Goal: Task Accomplishment & Management: Use online tool/utility

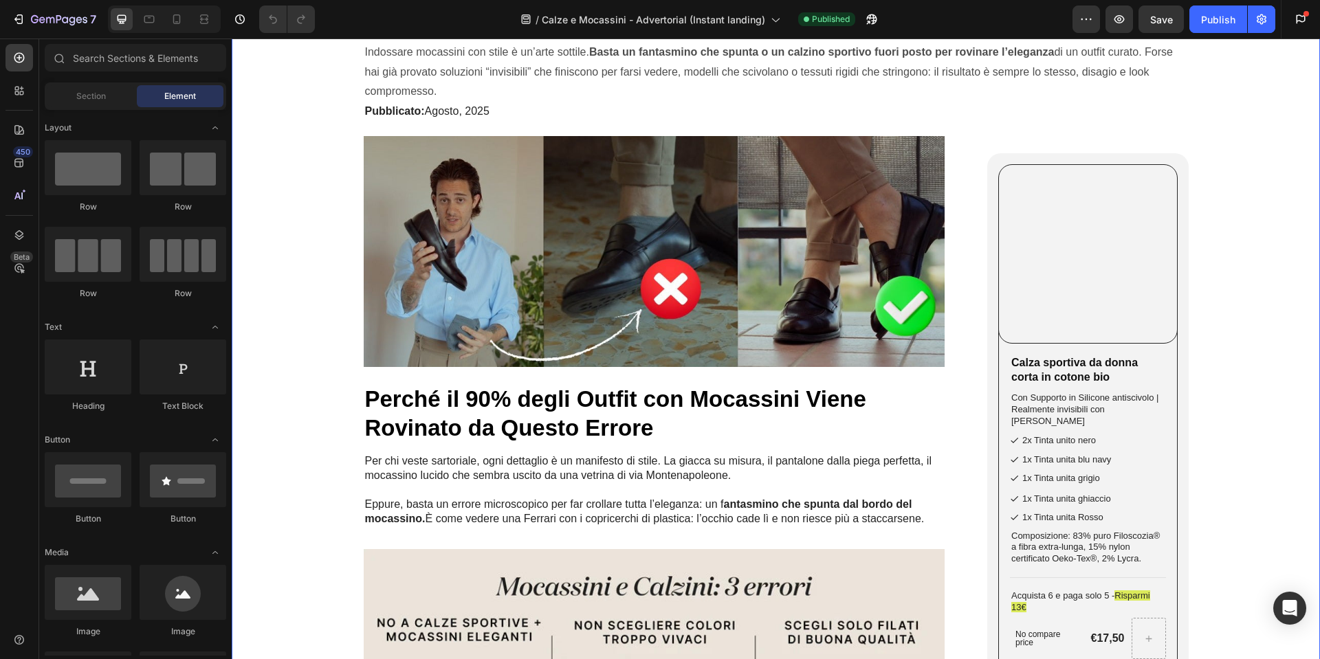
scroll to position [206, 0]
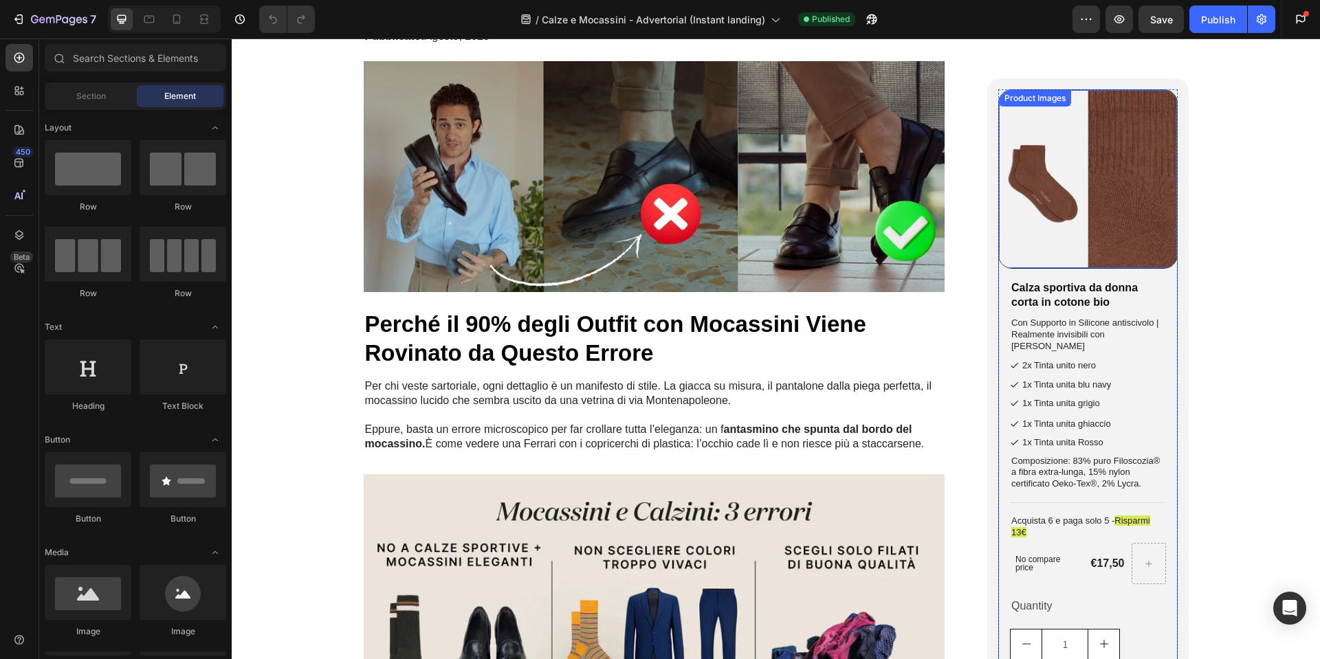
click at [1064, 250] on img at bounding box center [1088, 179] width 178 height 178
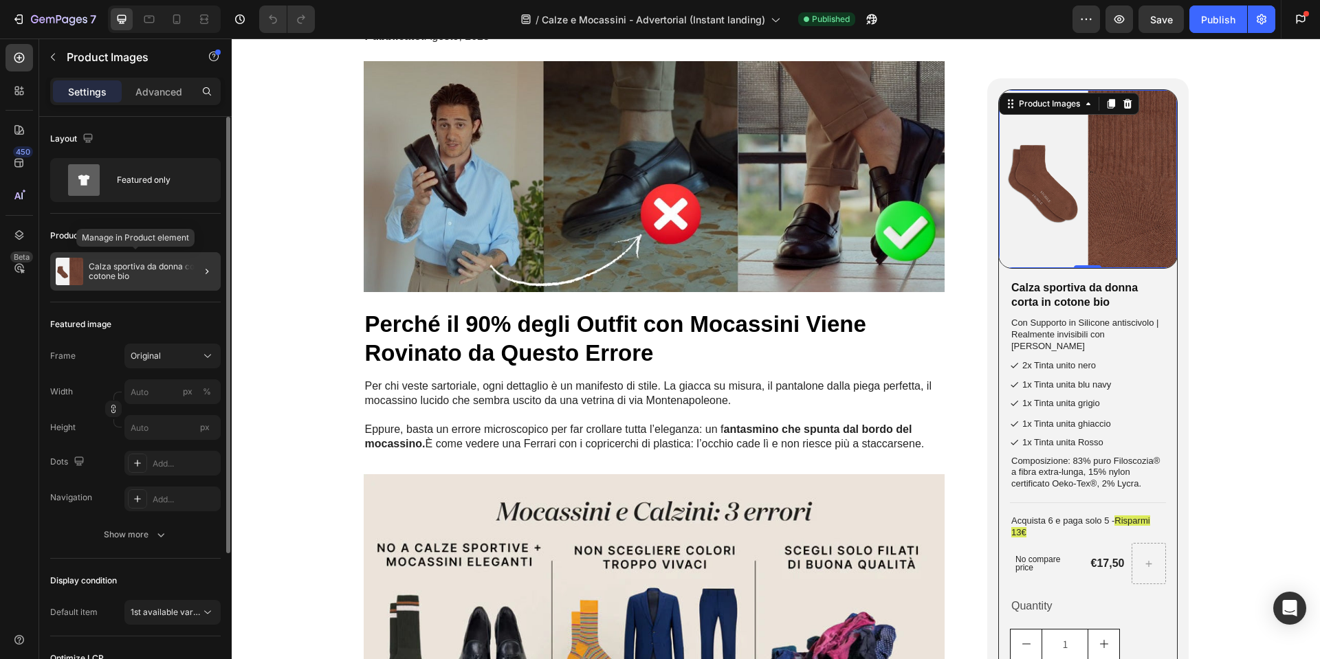
click at [151, 271] on p "Calza sportiva da donna corta in cotone bio" at bounding box center [152, 271] width 126 height 19
radio input "true"
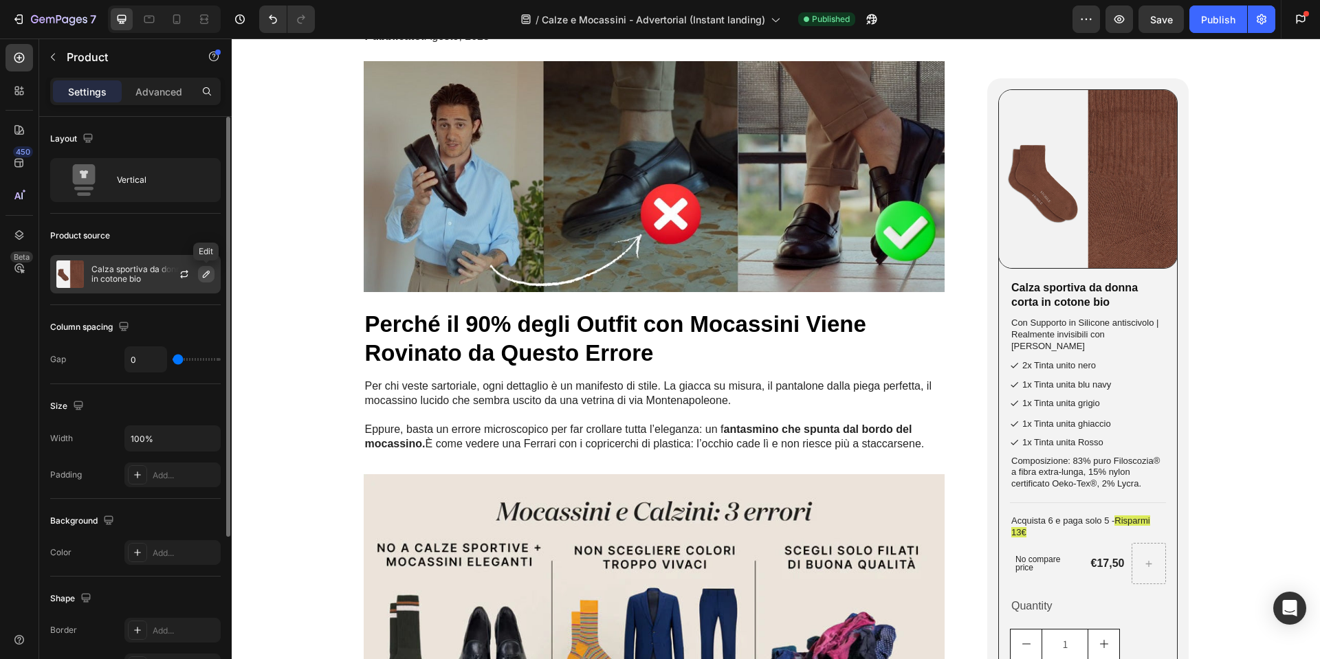
click at [209, 275] on icon "button" at bounding box center [206, 274] width 11 height 11
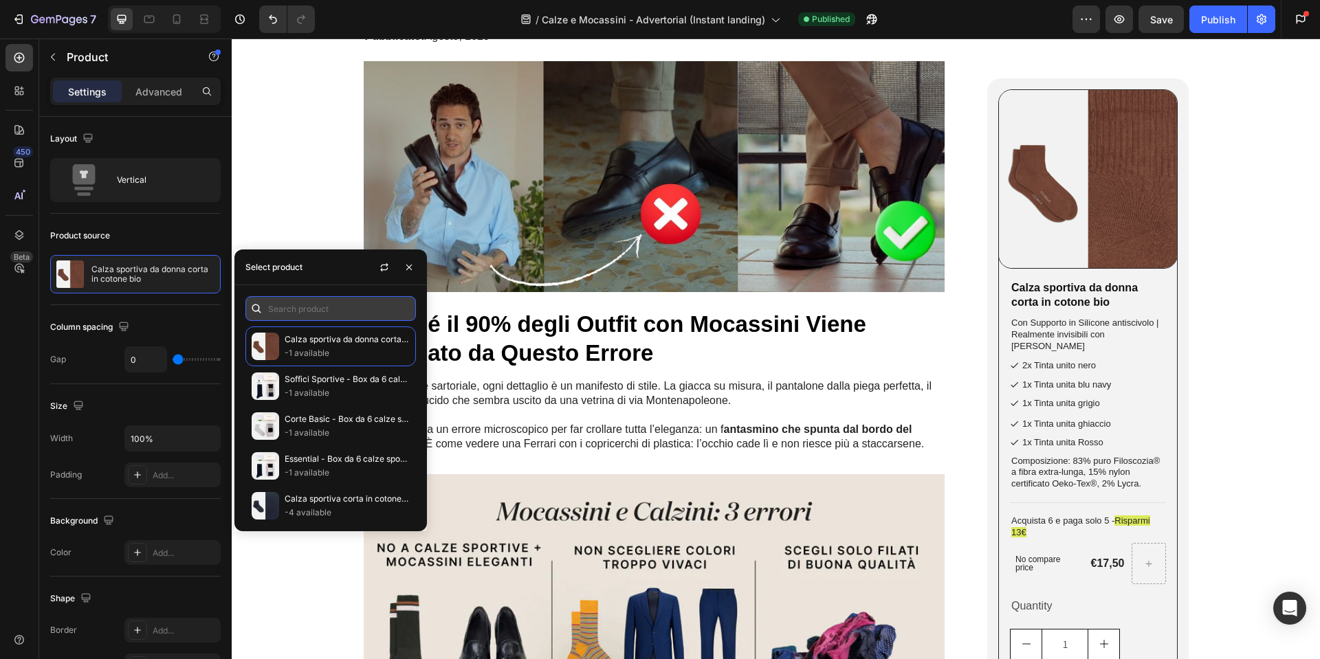
click at [349, 307] on input "text" at bounding box center [330, 308] width 170 height 25
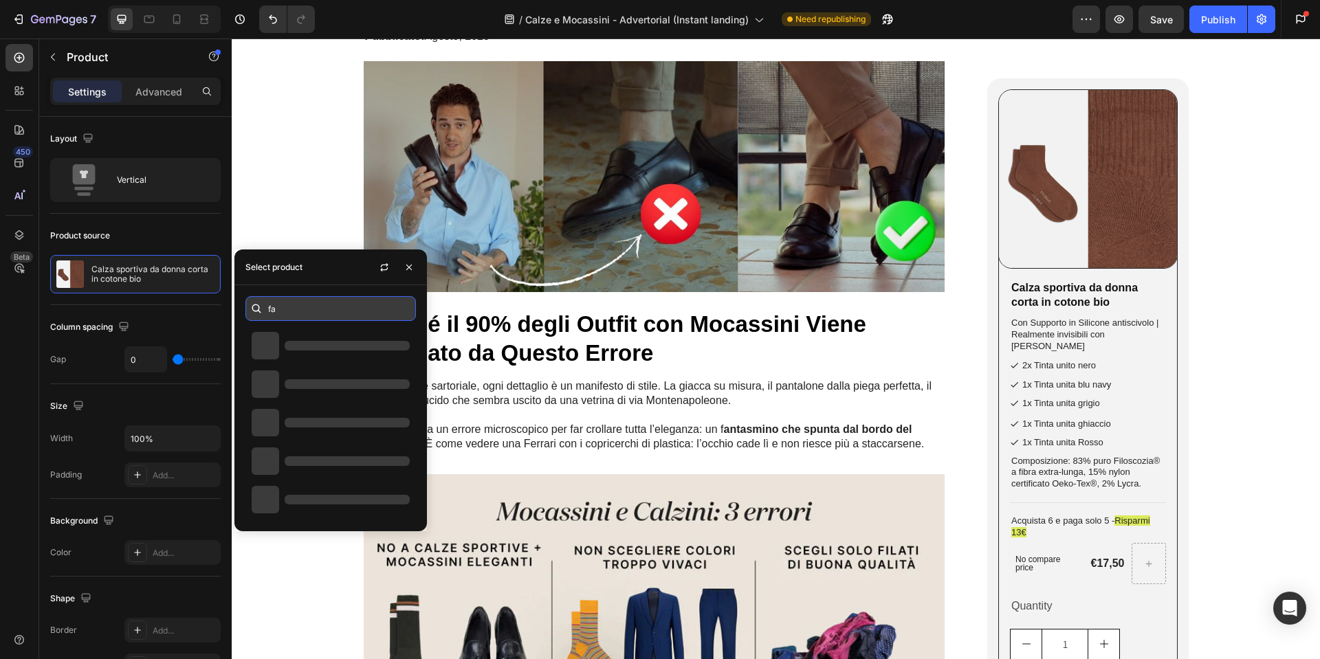
type input "f"
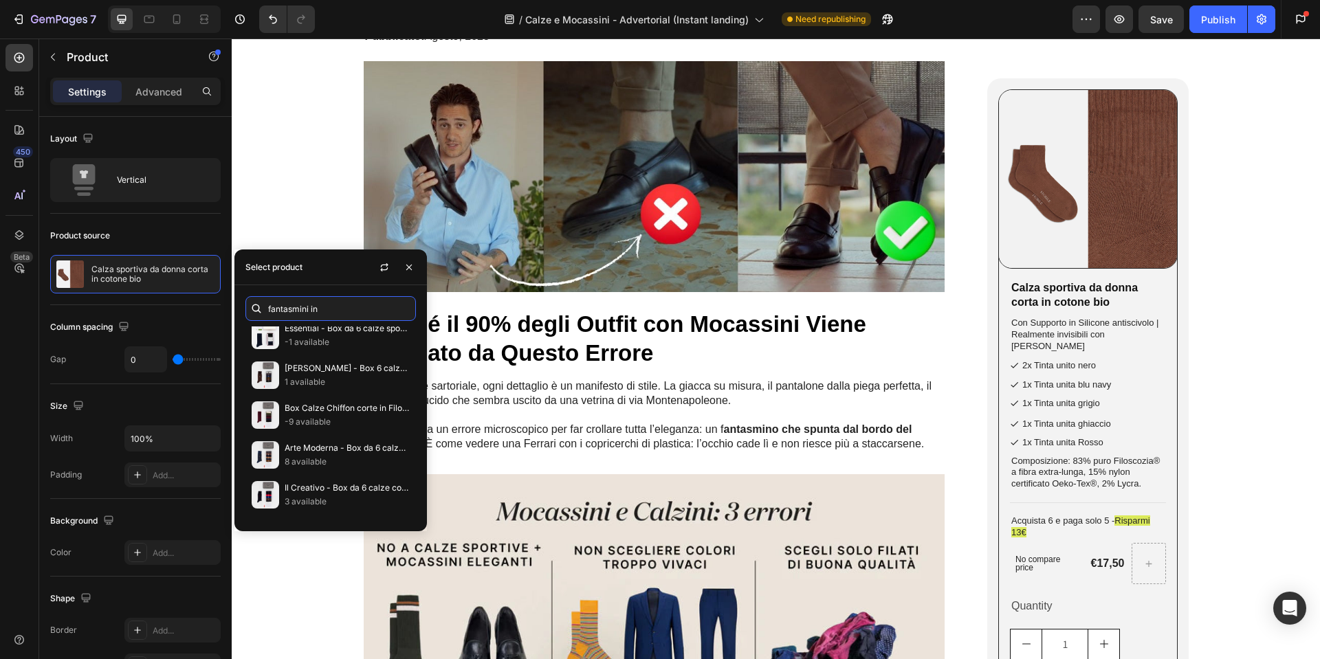
scroll to position [0, 0]
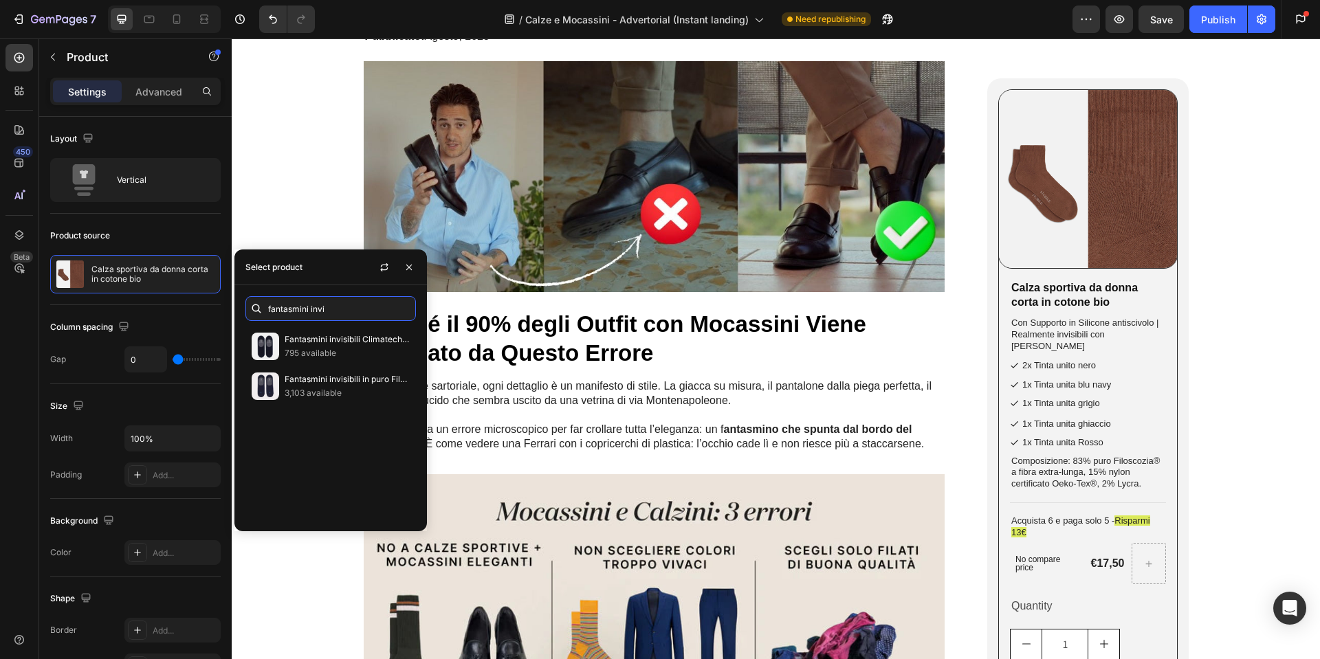
drag, startPoint x: 354, startPoint y: 305, endPoint x: 248, endPoint y: 308, distance: 105.9
click at [248, 308] on div "fantasmini invi" at bounding box center [330, 308] width 170 height 25
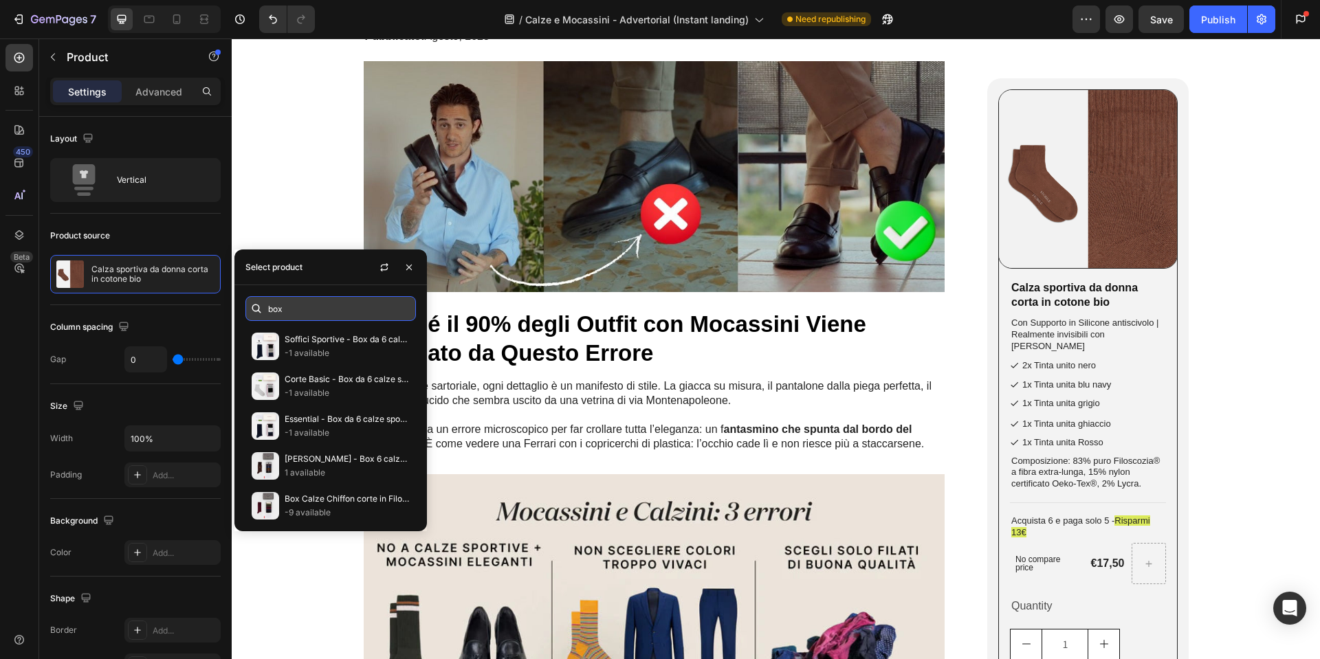
click at [294, 311] on input "box" at bounding box center [330, 308] width 170 height 25
paste input "Fantasmini invisibili 6 paia - Mix estivo"
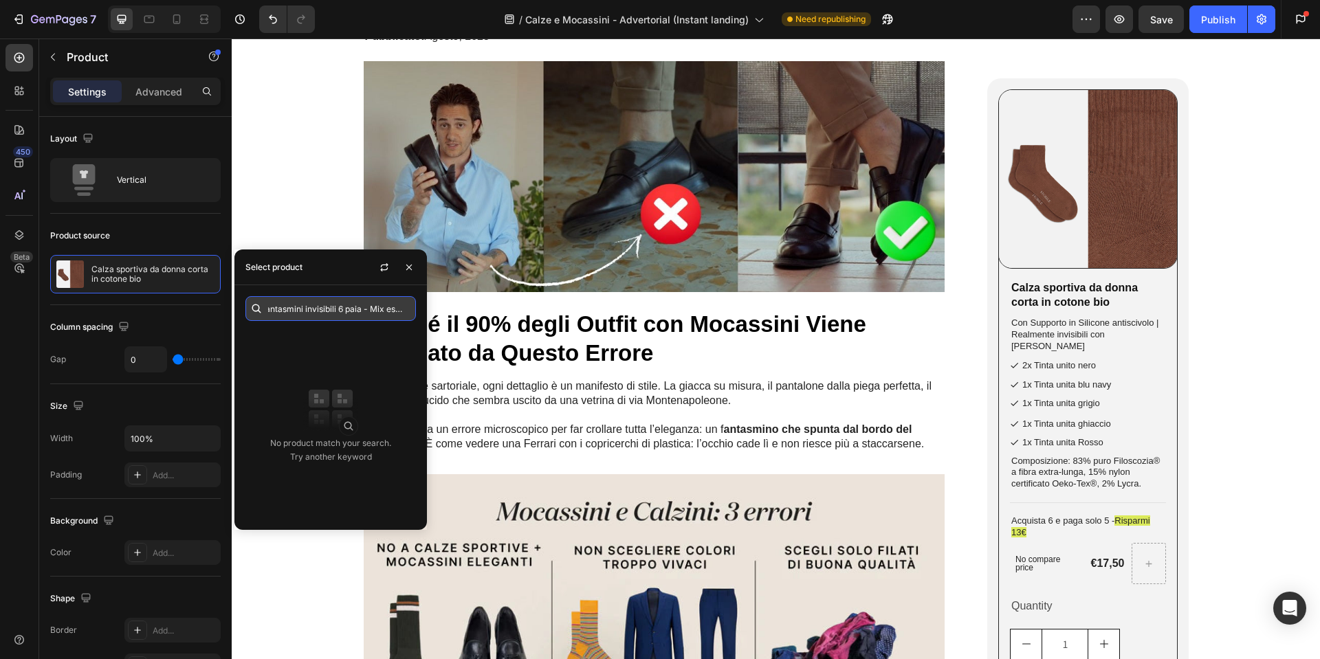
drag, startPoint x: 365, startPoint y: 311, endPoint x: 406, endPoint y: 313, distance: 40.6
click at [406, 313] on input "Fantasmini invisibili 6 paia - Mix estivo" at bounding box center [330, 308] width 170 height 25
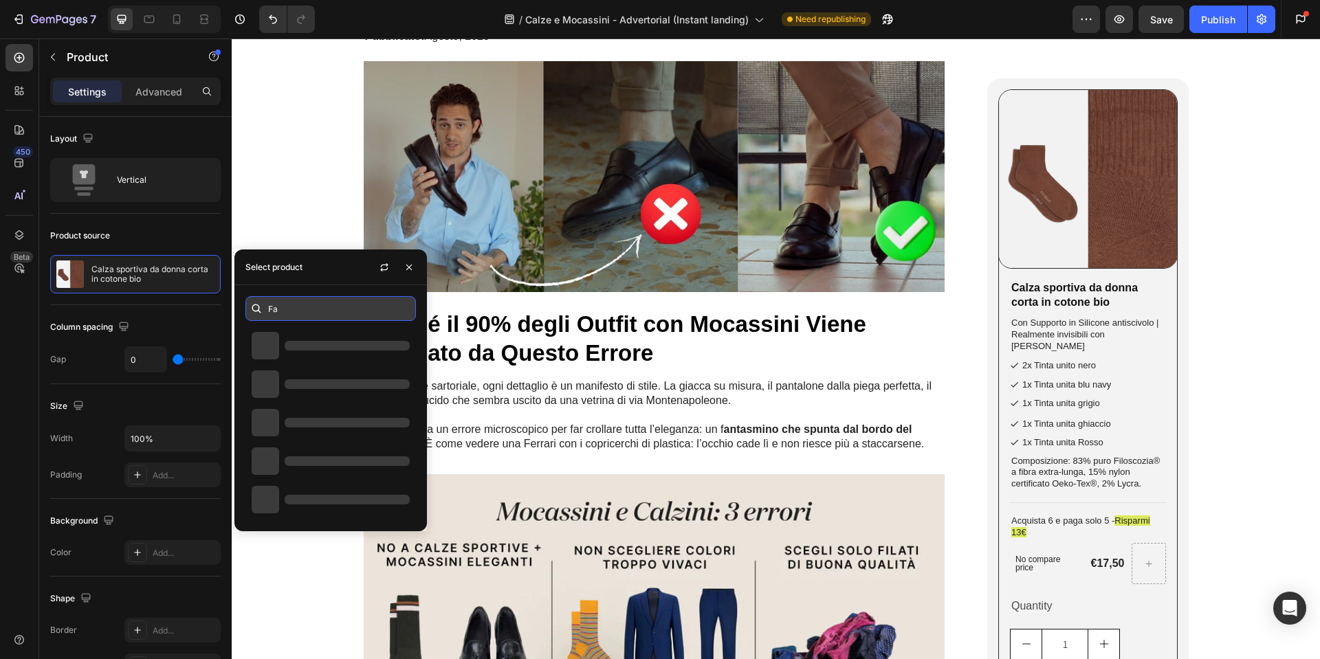
type input "F"
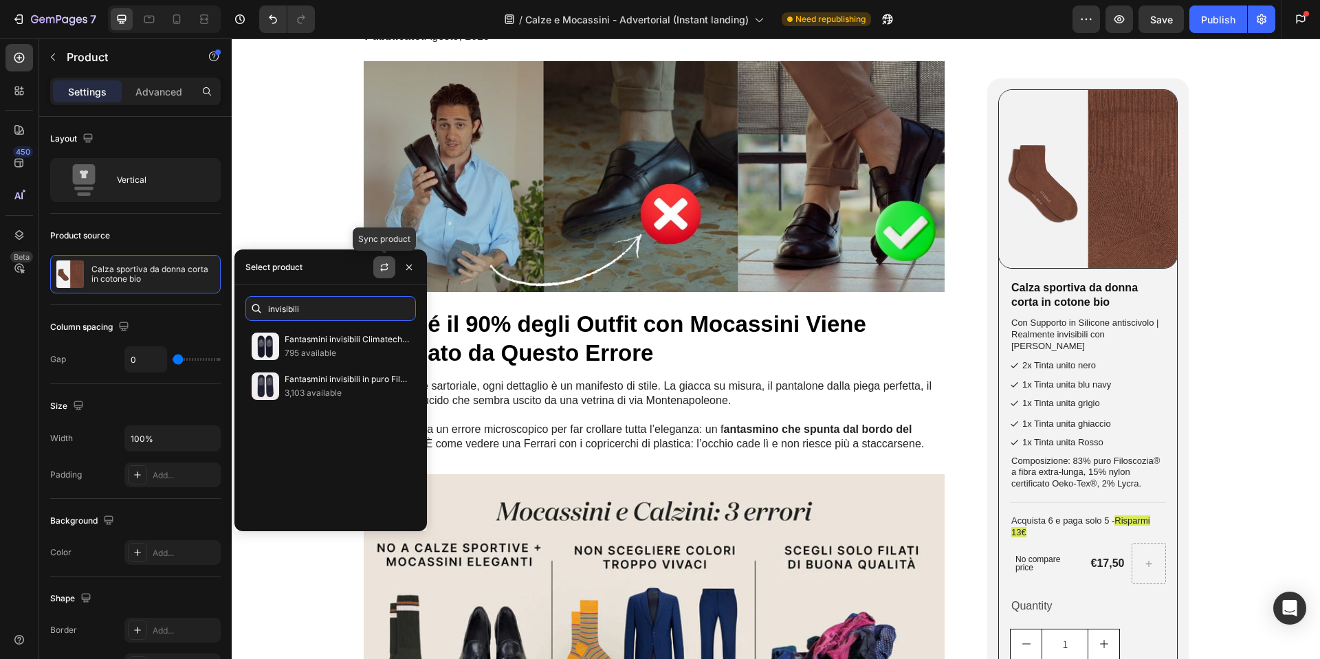
type input "invisibili"
click at [384, 266] on icon "button" at bounding box center [384, 267] width 11 height 11
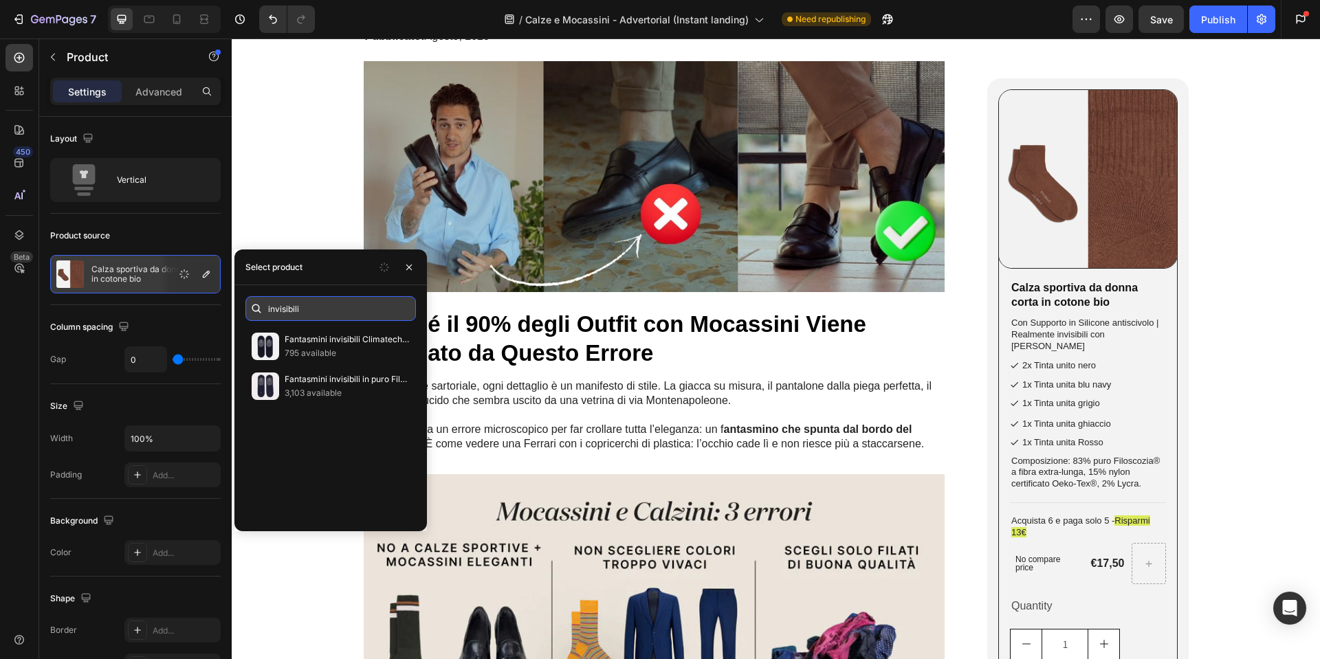
click at [384, 306] on input "invisibili" at bounding box center [330, 308] width 170 height 25
click at [406, 273] on button "button" at bounding box center [409, 267] width 22 height 22
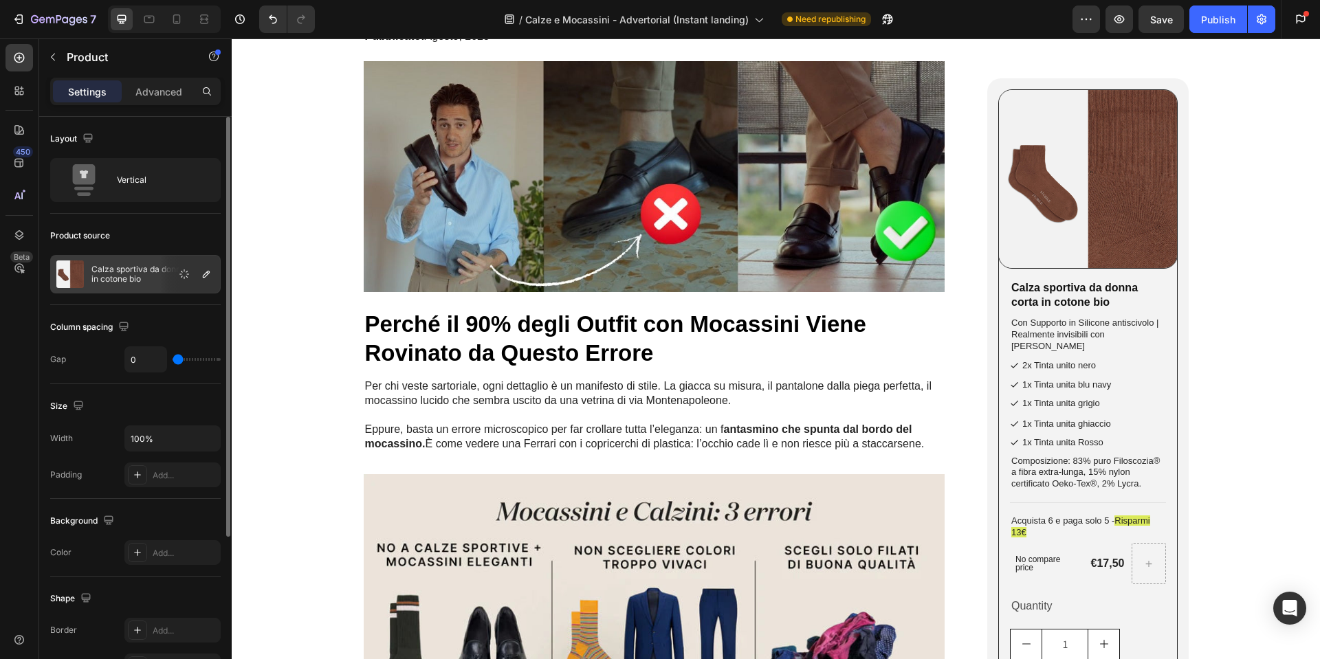
click at [162, 281] on div at bounding box center [189, 274] width 60 height 37
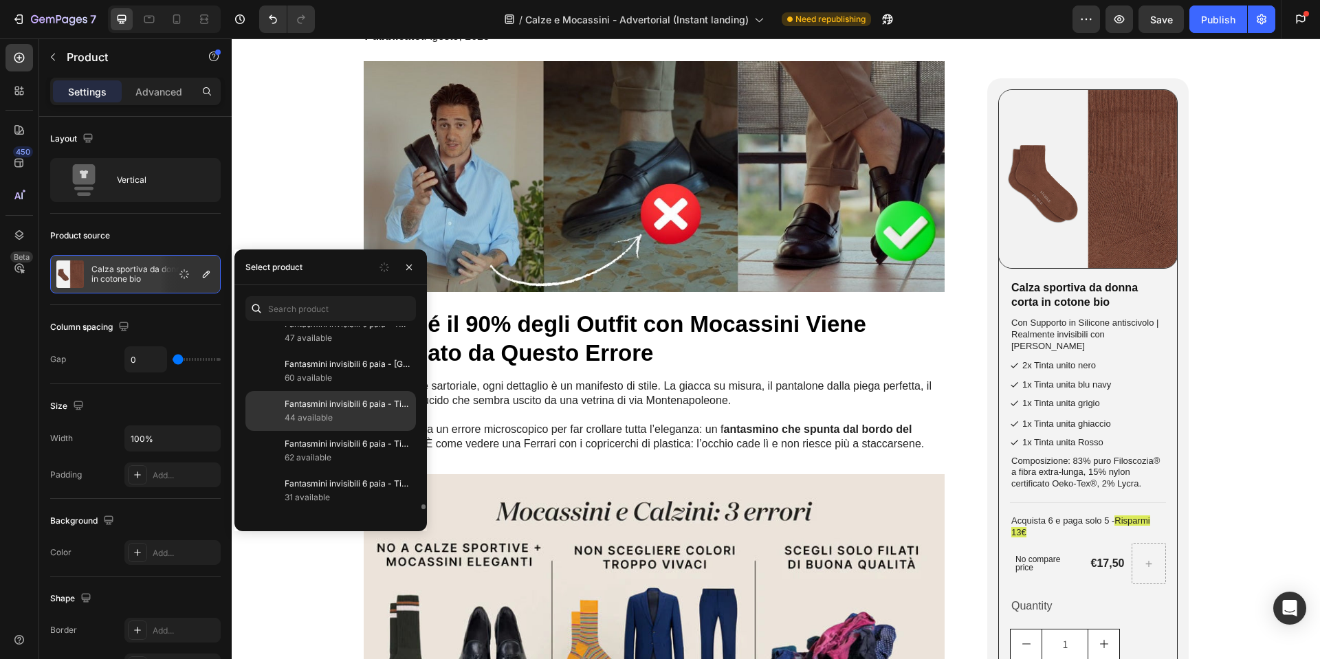
scroll to position [7021, 0]
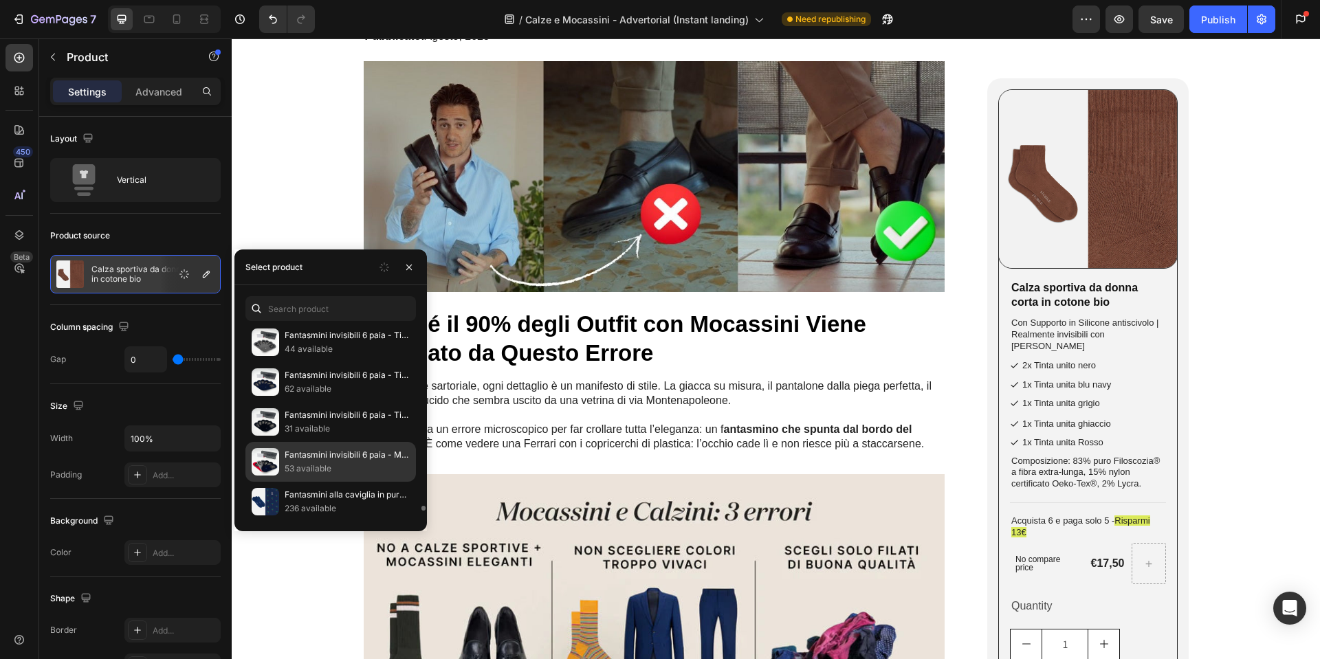
click at [336, 456] on p "Fantasmini invisibili 6 paia - Mix estivo" at bounding box center [347, 455] width 125 height 14
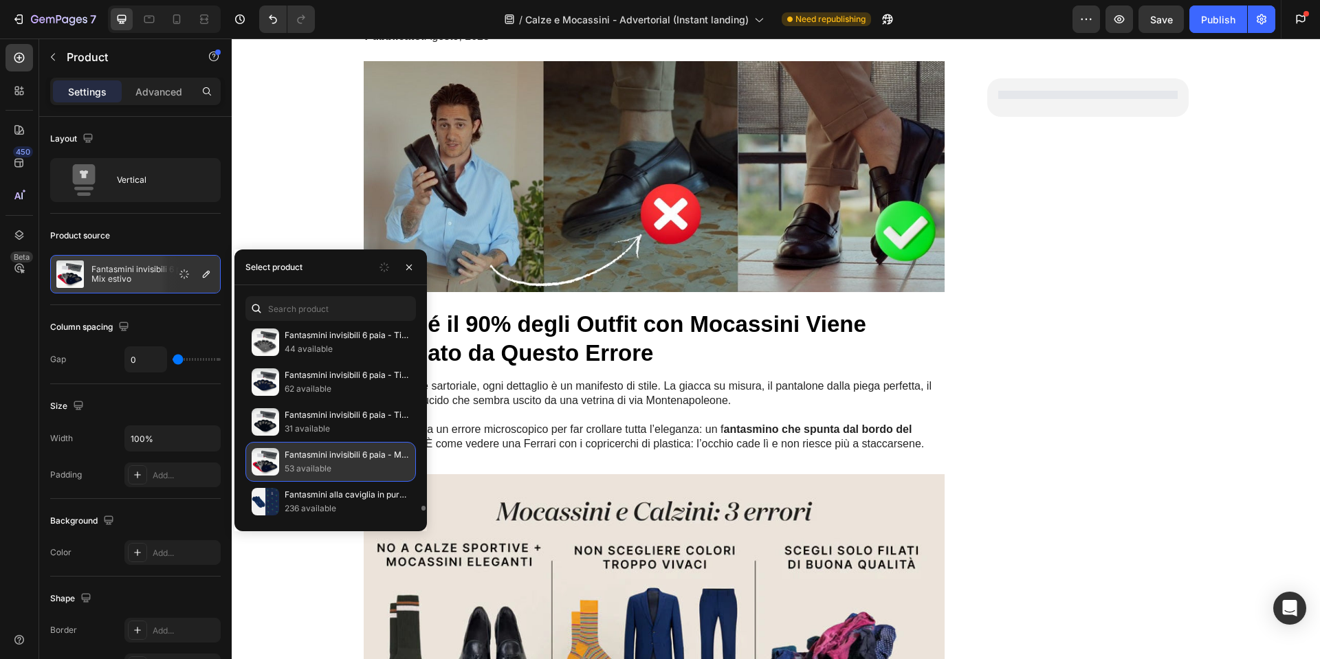
select select
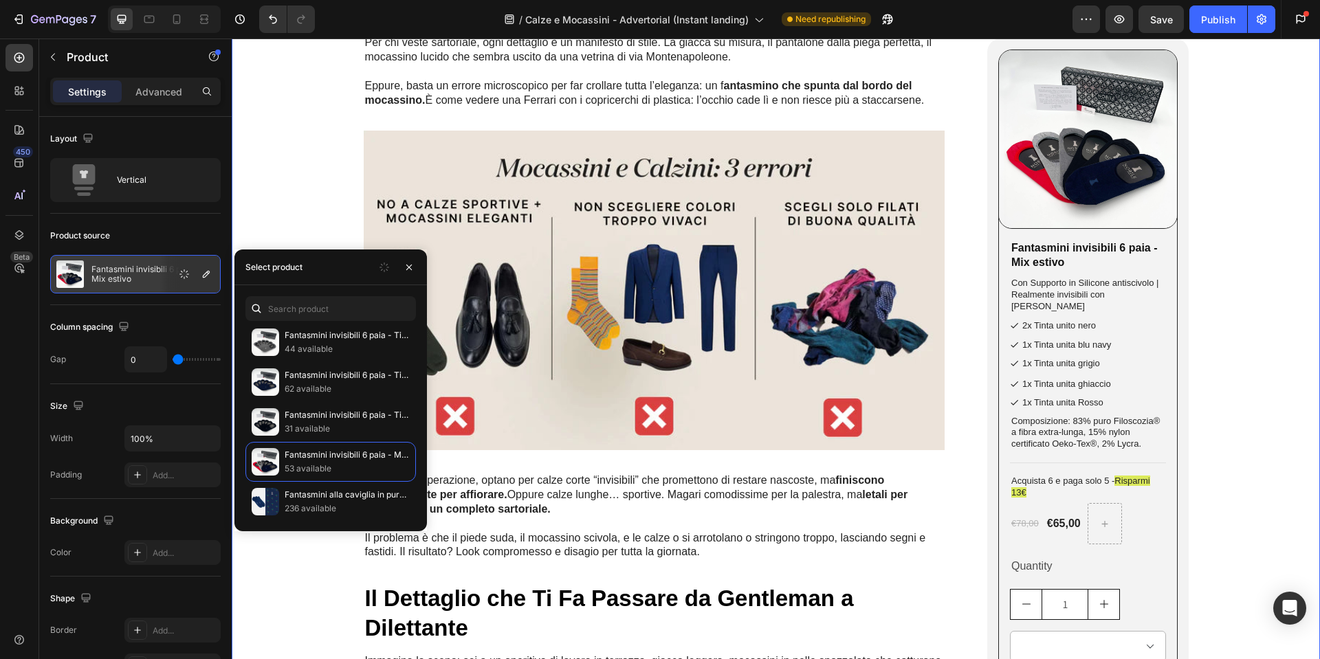
scroll to position [756, 0]
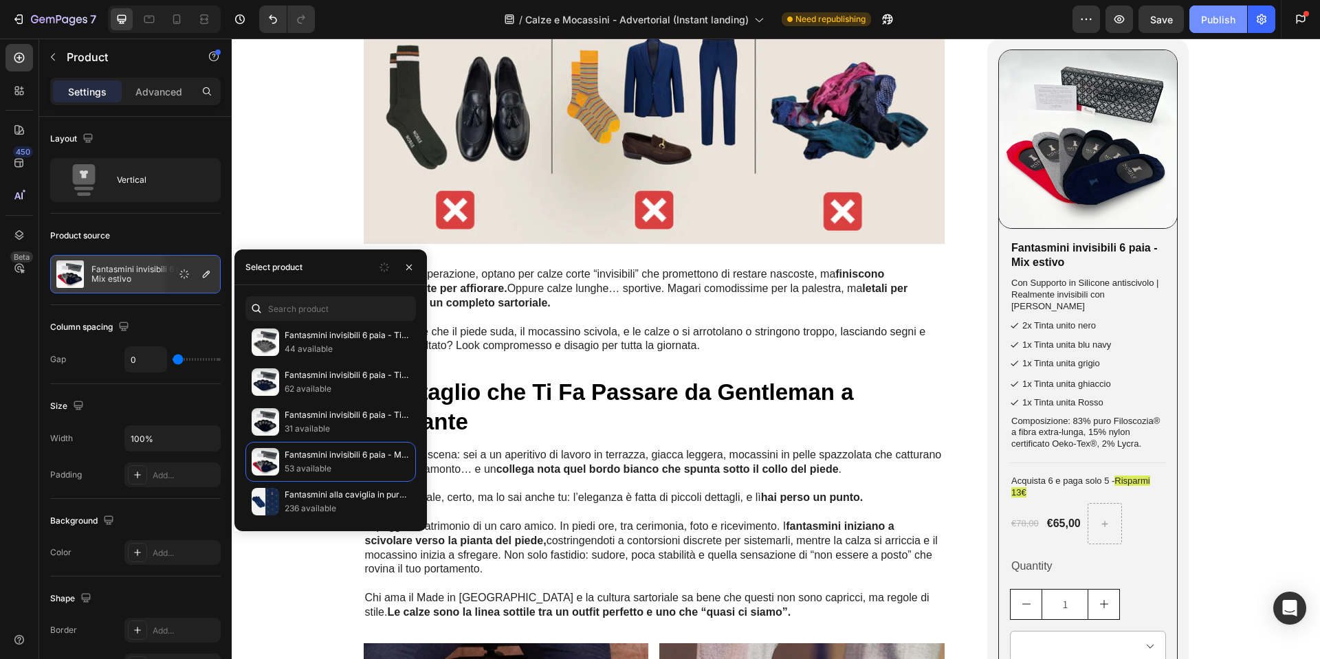
click at [1227, 23] on div "Publish" at bounding box center [1218, 19] width 34 height 14
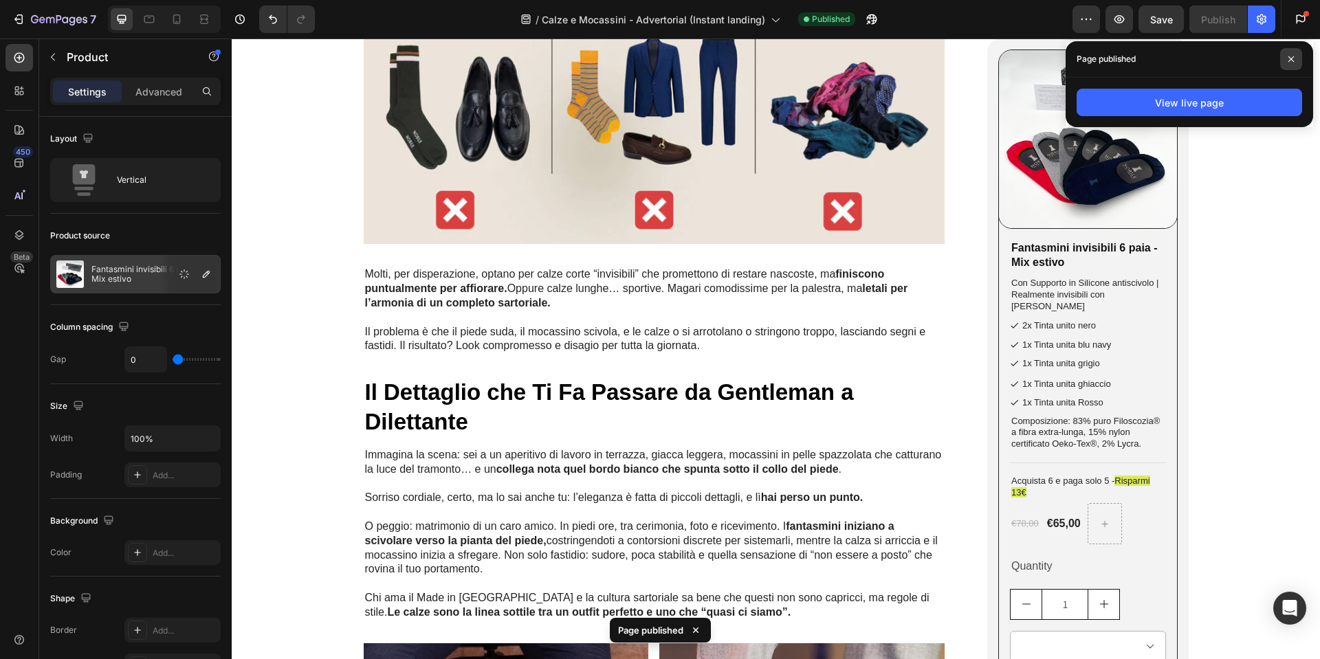
click at [1296, 55] on span at bounding box center [1291, 59] width 22 height 22
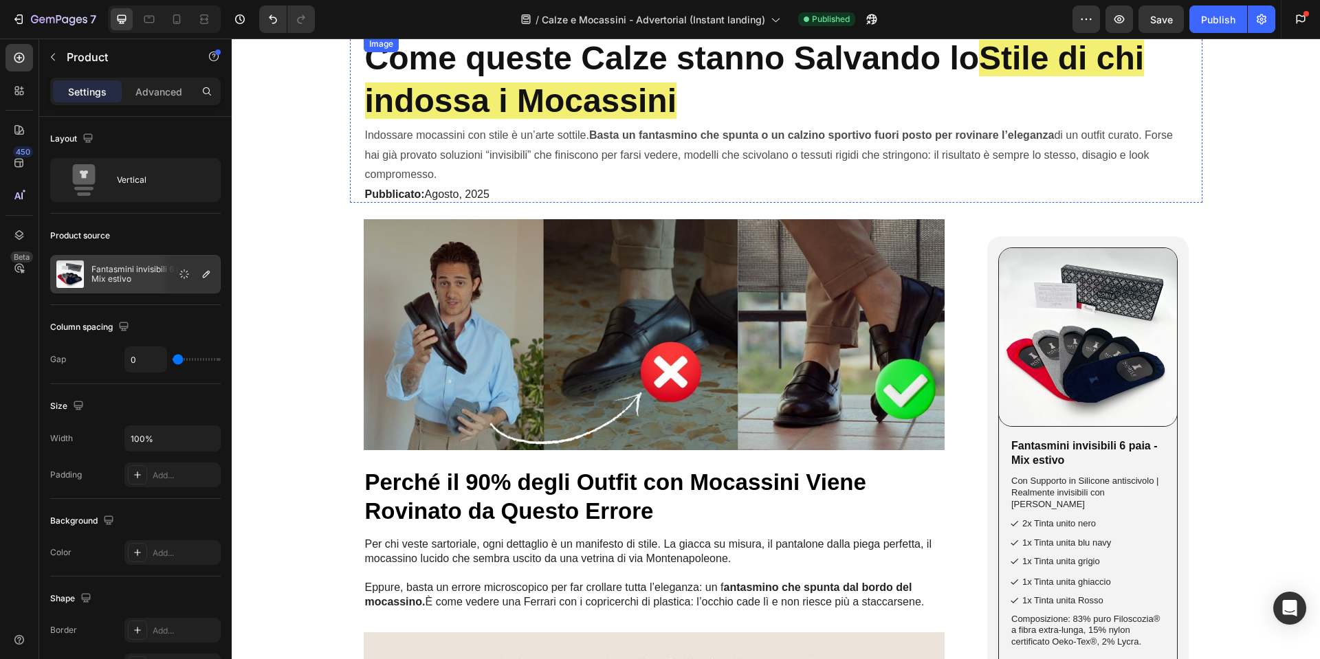
scroll to position [0, 0]
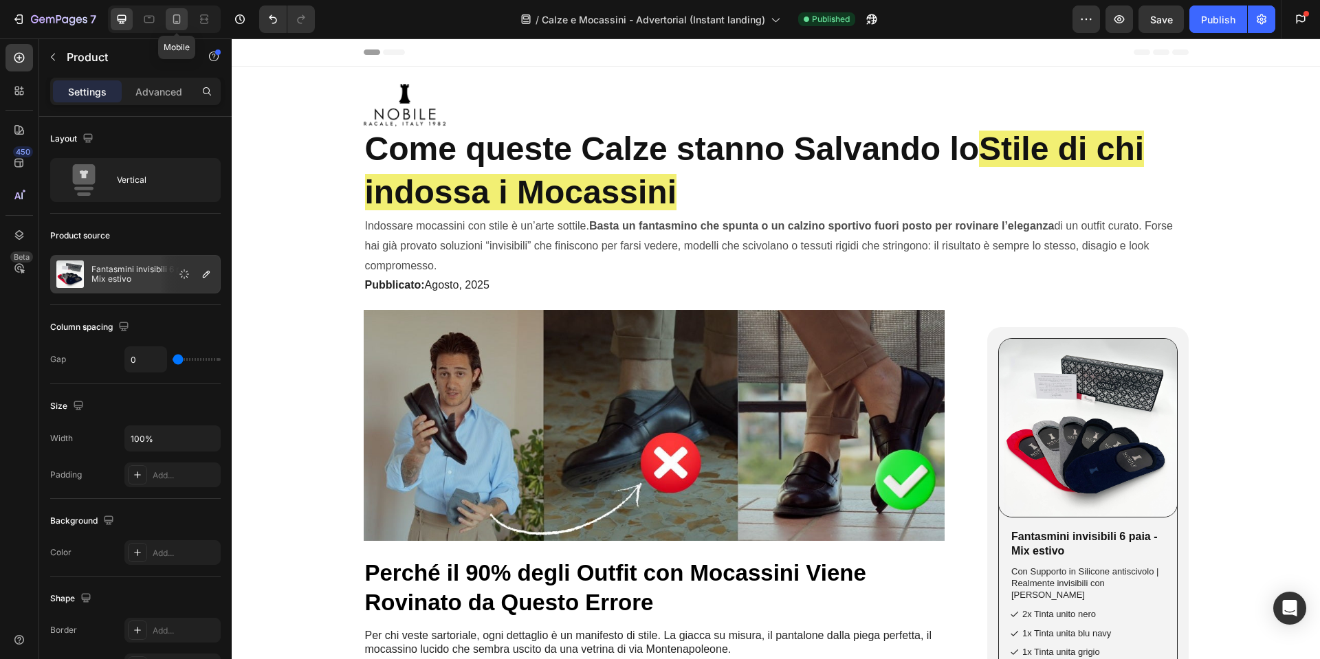
click at [168, 21] on div at bounding box center [177, 19] width 22 height 22
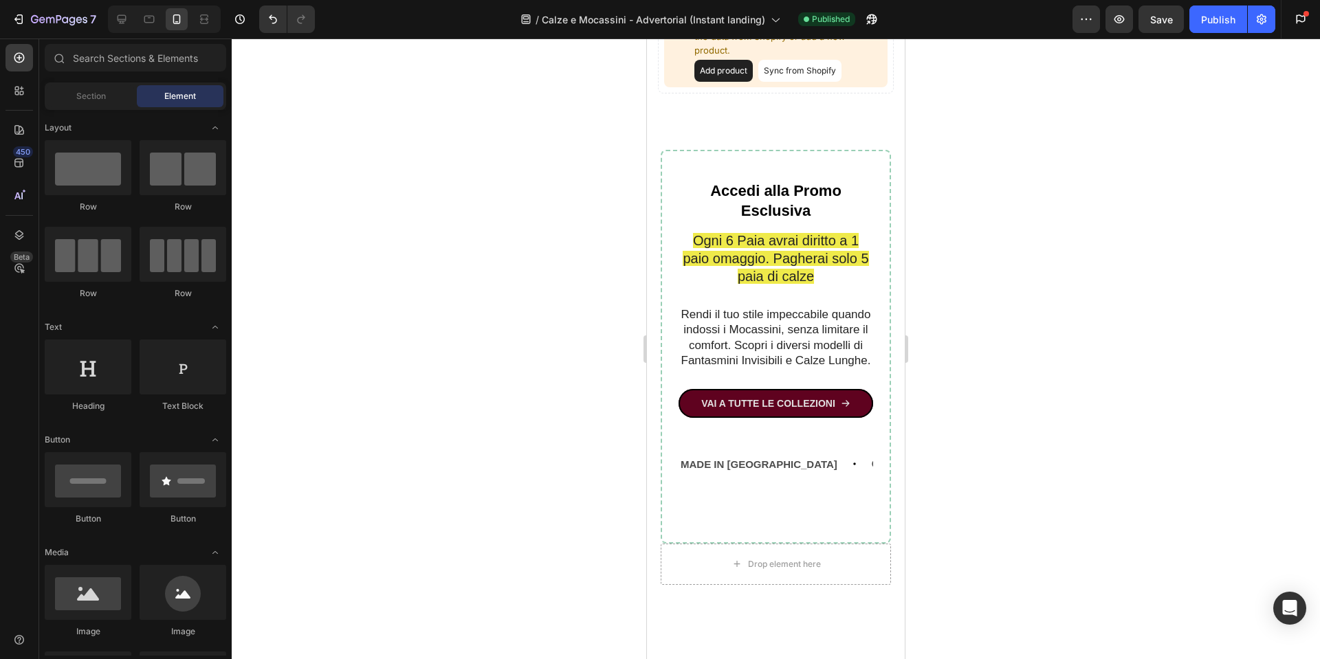
scroll to position [4566, 0]
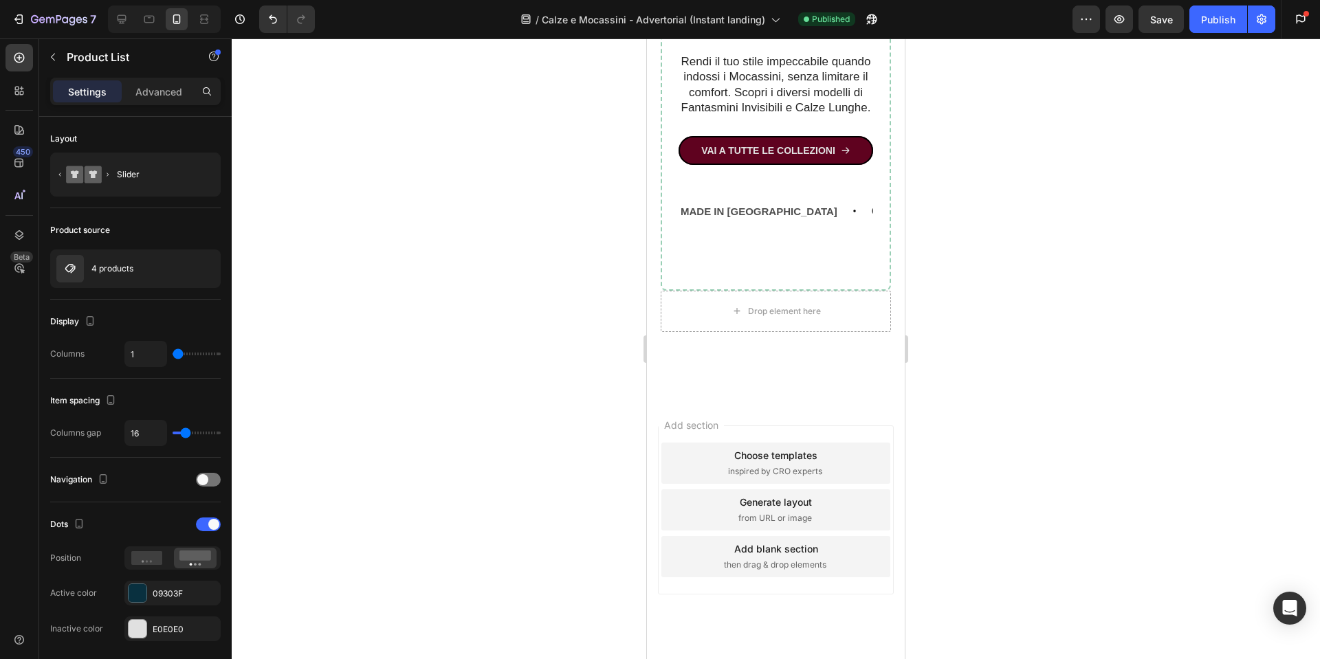
click at [107, 265] on p "4 products" at bounding box center [112, 269] width 42 height 10
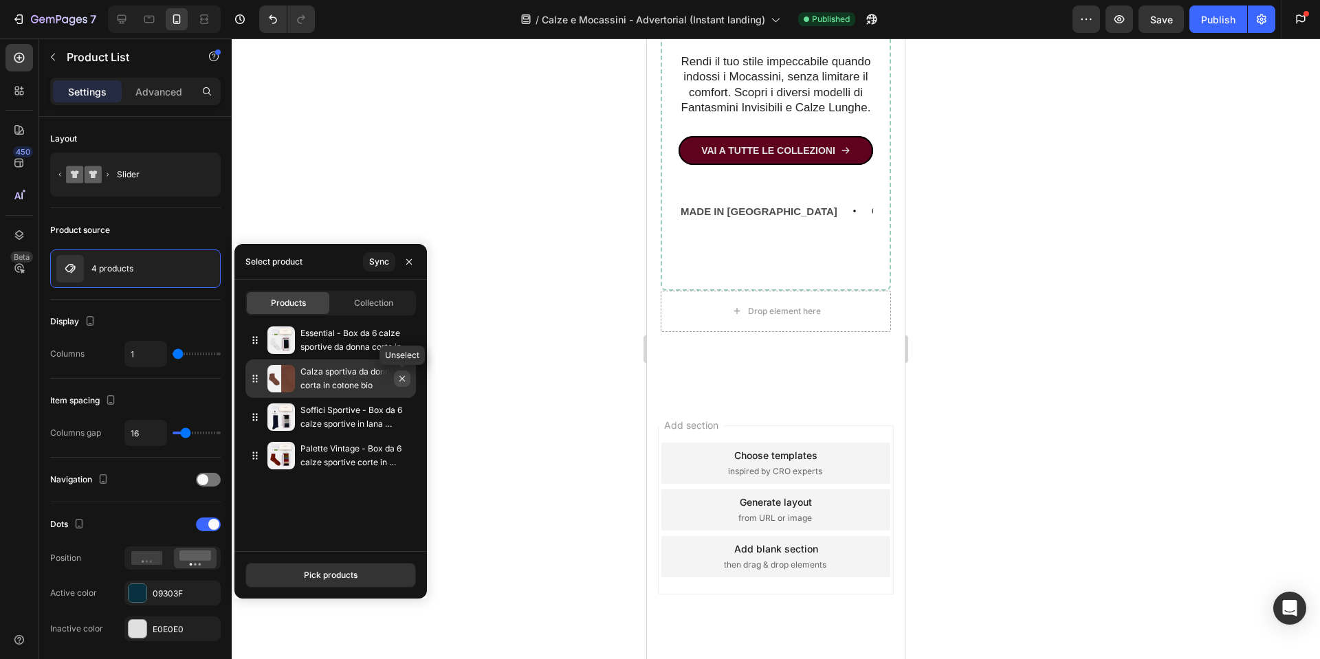
click at [401, 380] on icon "button" at bounding box center [402, 378] width 11 height 11
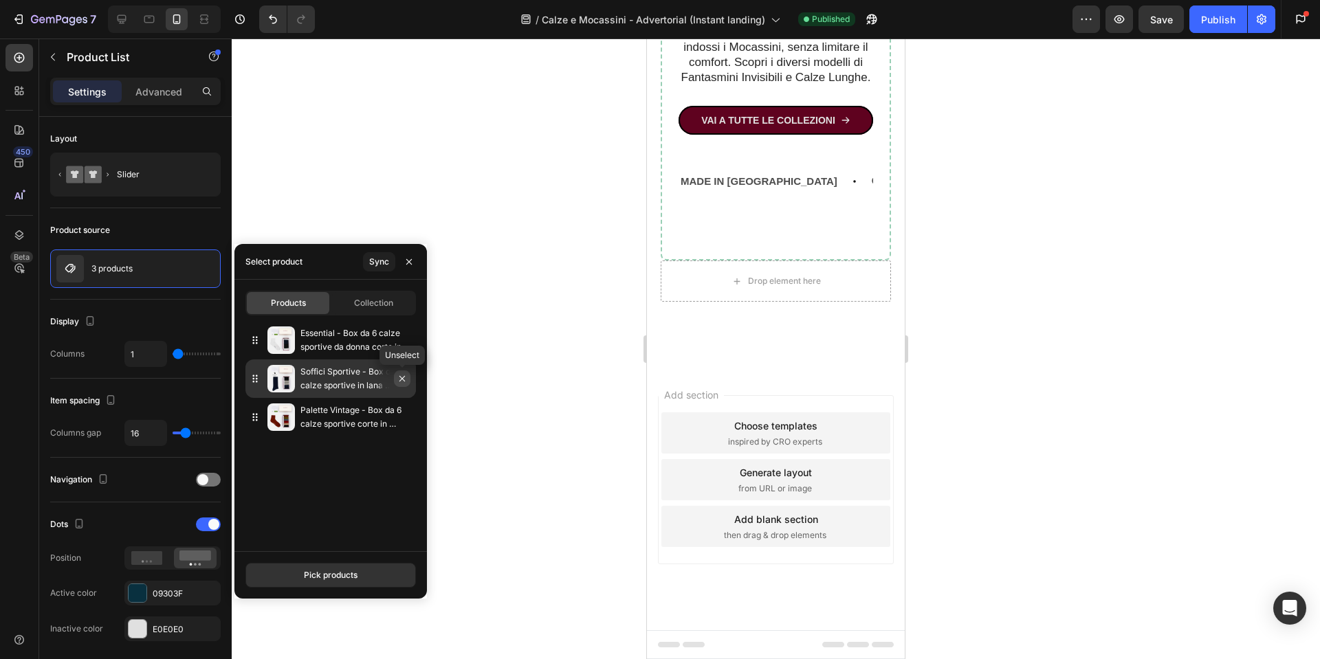
click at [402, 383] on icon "button" at bounding box center [402, 378] width 11 height 11
click at [0, 0] on icon "button" at bounding box center [0, 0] width 0 height 0
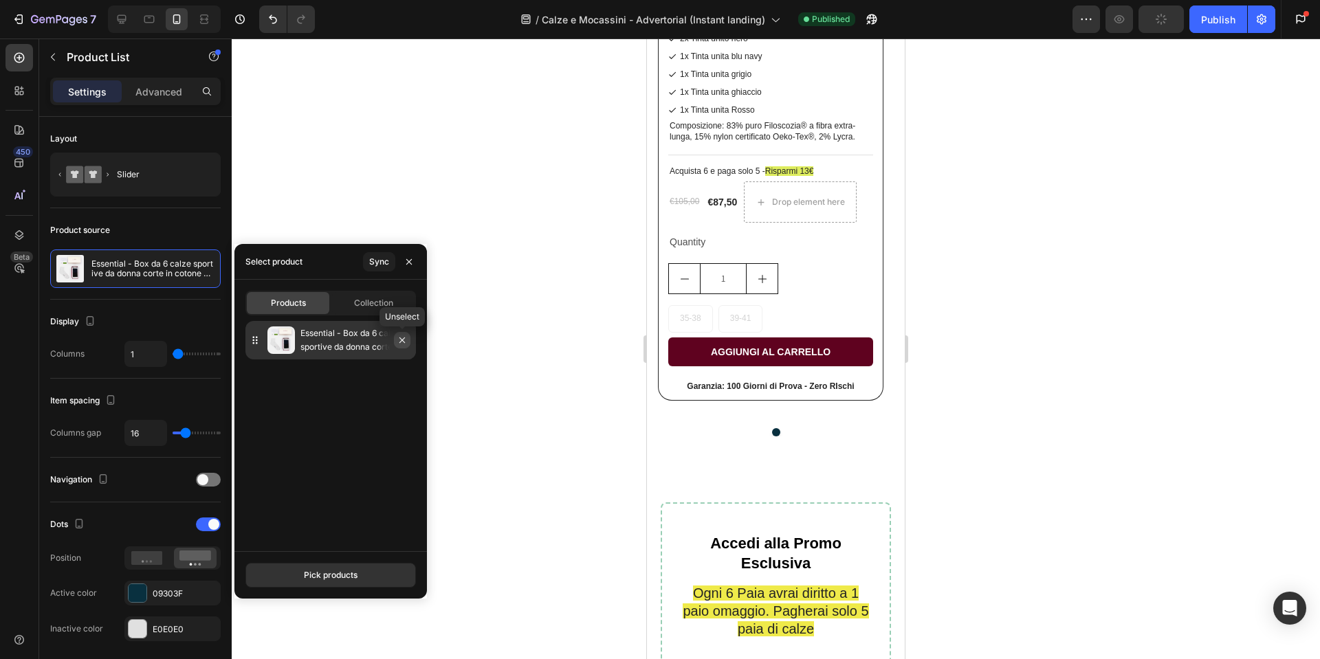
click at [403, 340] on icon "button" at bounding box center [402, 340] width 11 height 11
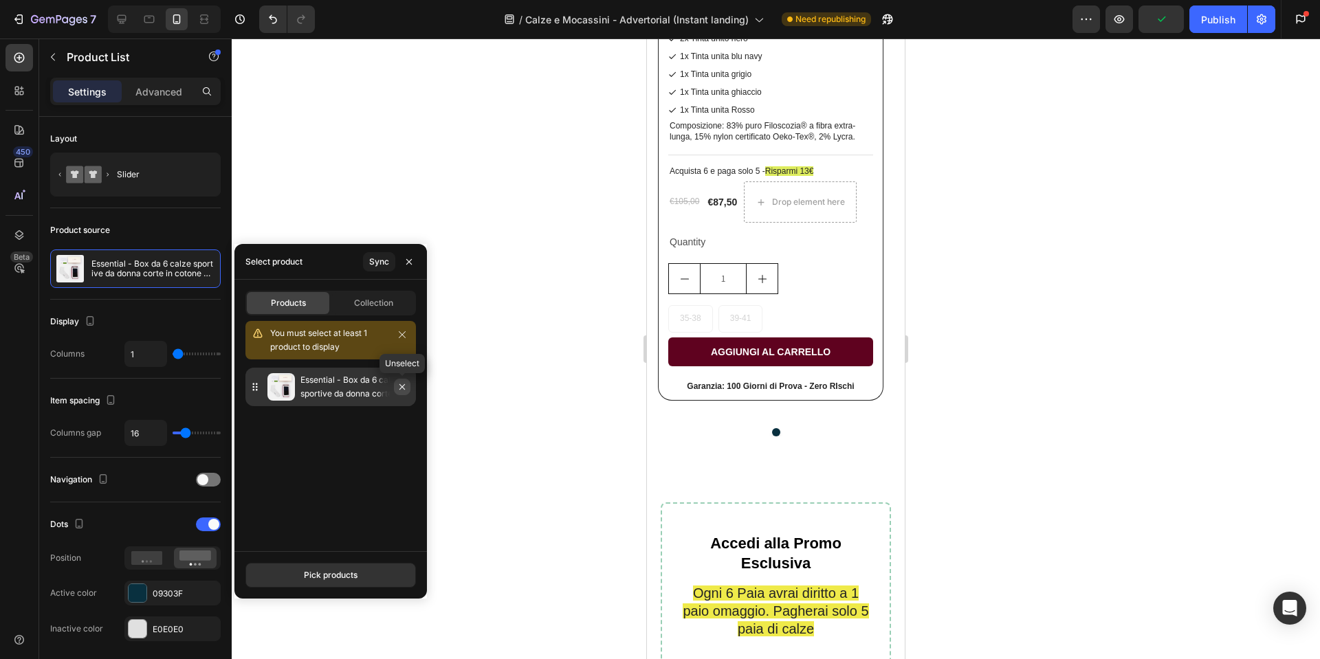
click at [401, 389] on icon "button" at bounding box center [402, 386] width 11 height 11
click at [379, 260] on div "Sync" at bounding box center [379, 262] width 20 height 12
click at [402, 335] on icon "button" at bounding box center [402, 334] width 7 height 7
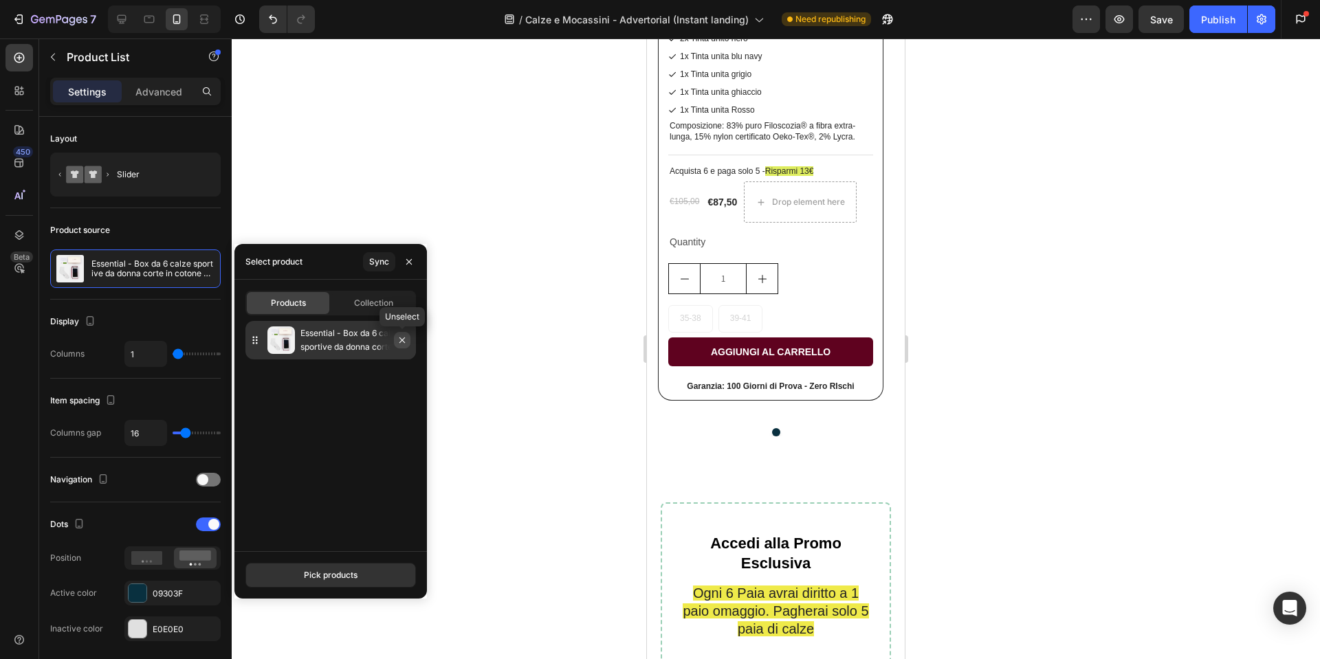
click at [405, 338] on icon "button" at bounding box center [402, 340] width 11 height 11
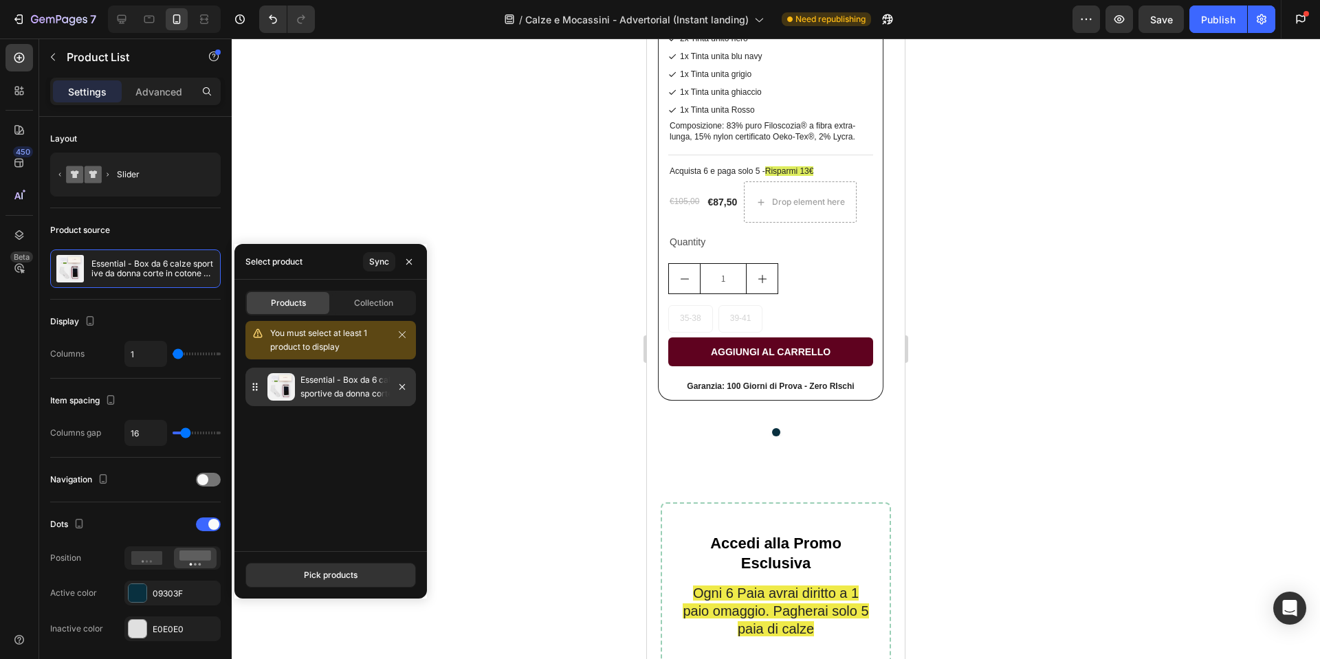
click at [317, 377] on p "Essential - Box da 6 calze sportive da donna corte in cotone bio" at bounding box center [355, 386] width 110 height 27
click at [352, 307] on div "Collection" at bounding box center [373, 303] width 82 height 22
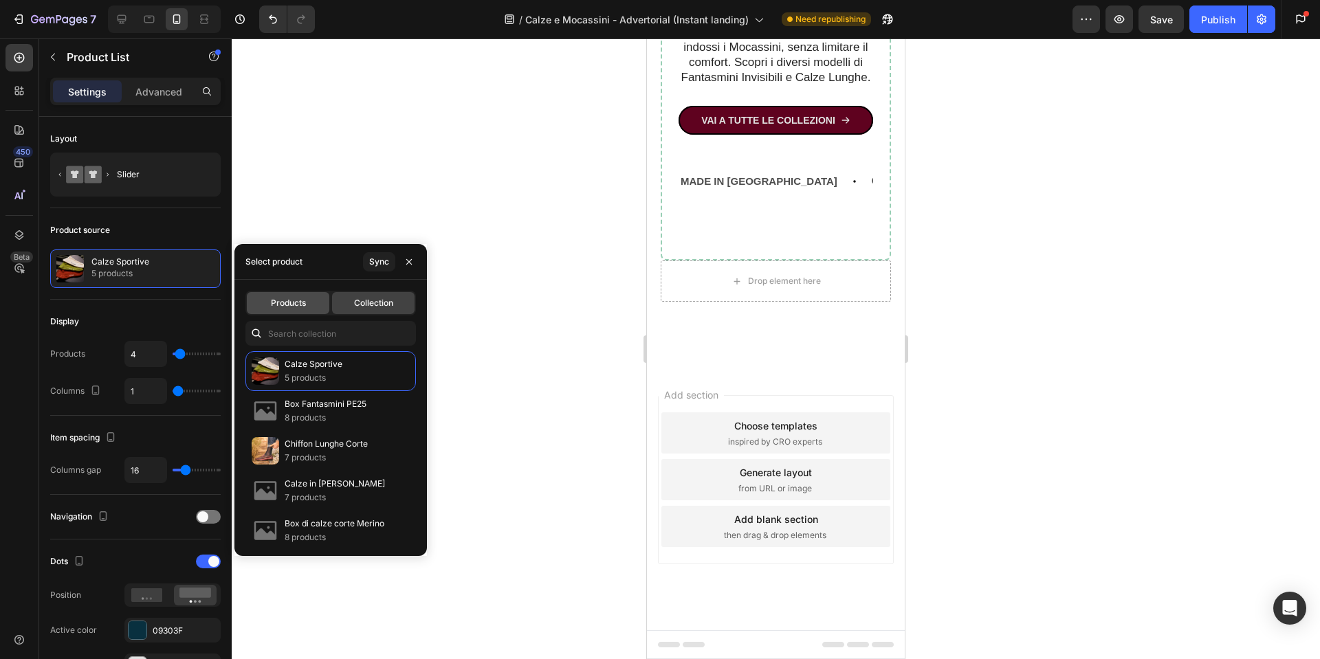
click at [291, 296] on div "Products" at bounding box center [288, 303] width 82 height 22
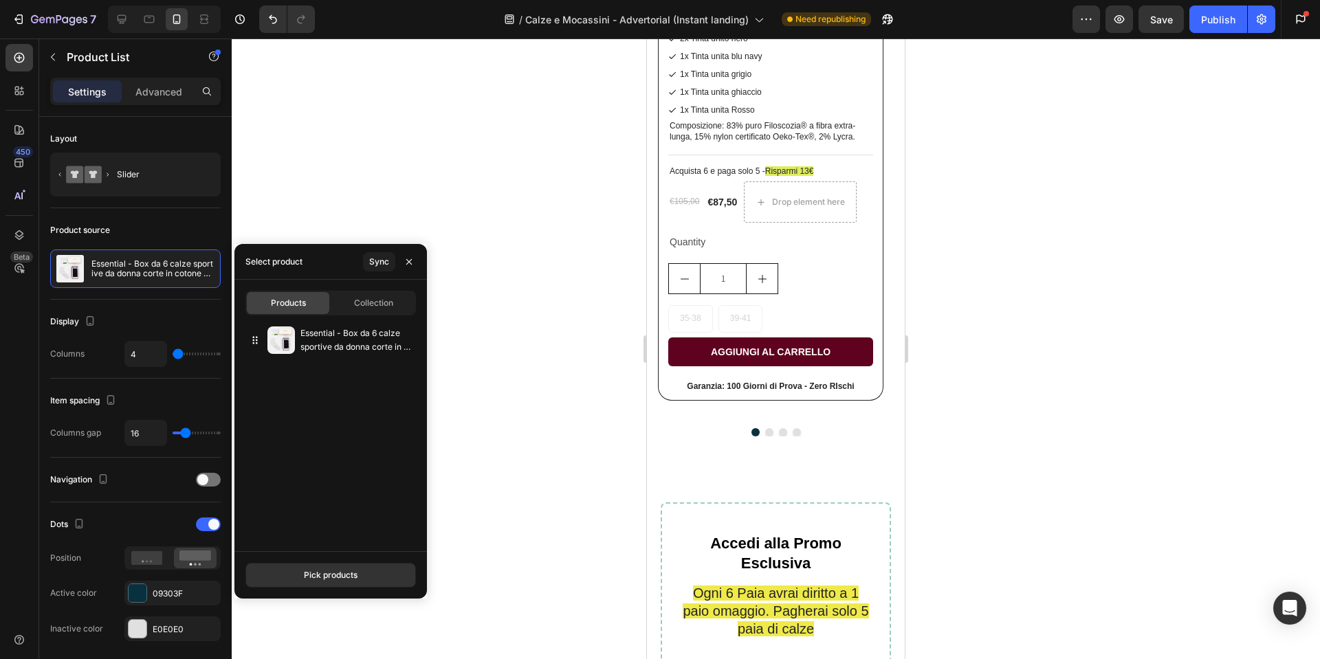
type input "1"
click at [311, 341] on p "Essential - Box da 6 calze sportive da donna corte in cotone bio" at bounding box center [355, 340] width 110 height 27
click at [253, 345] on icon at bounding box center [255, 340] width 14 height 14
click at [401, 344] on icon "button" at bounding box center [402, 340] width 11 height 11
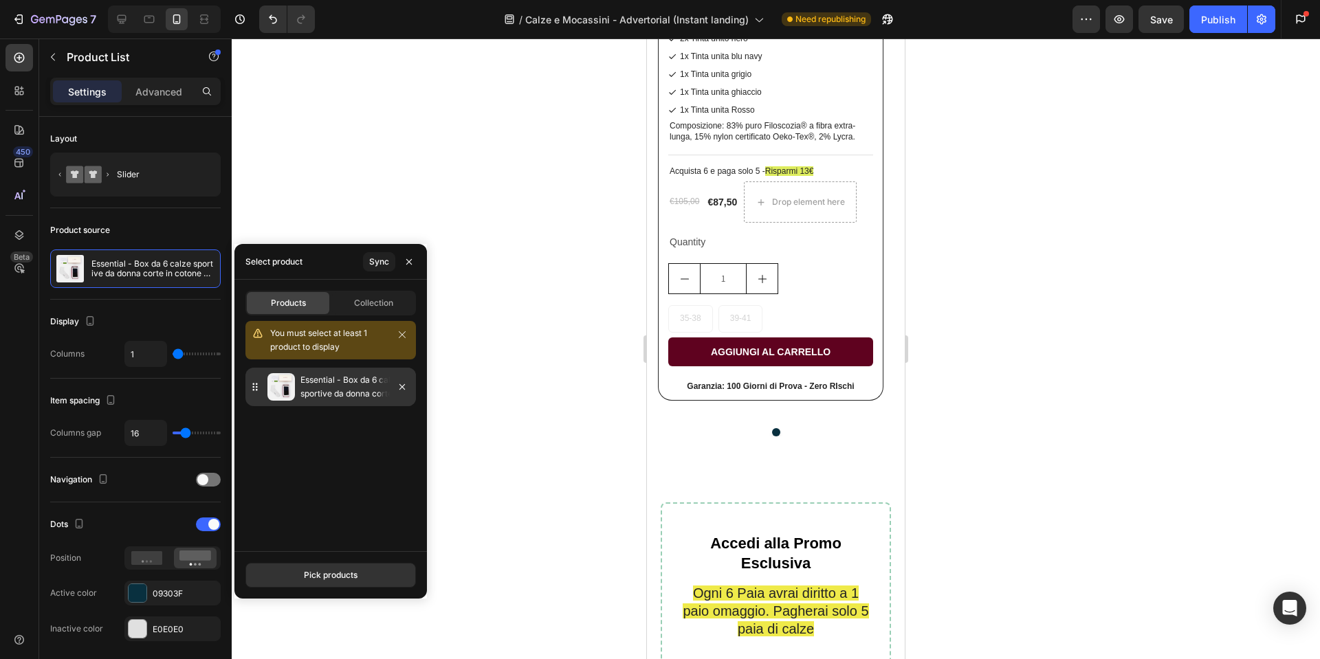
click at [298, 383] on div "Essential - Box da 6 calze sportive da donna corte in cotone bio" at bounding box center [330, 387] width 170 height 38
click at [321, 578] on div "Pick products" at bounding box center [331, 575] width 54 height 12
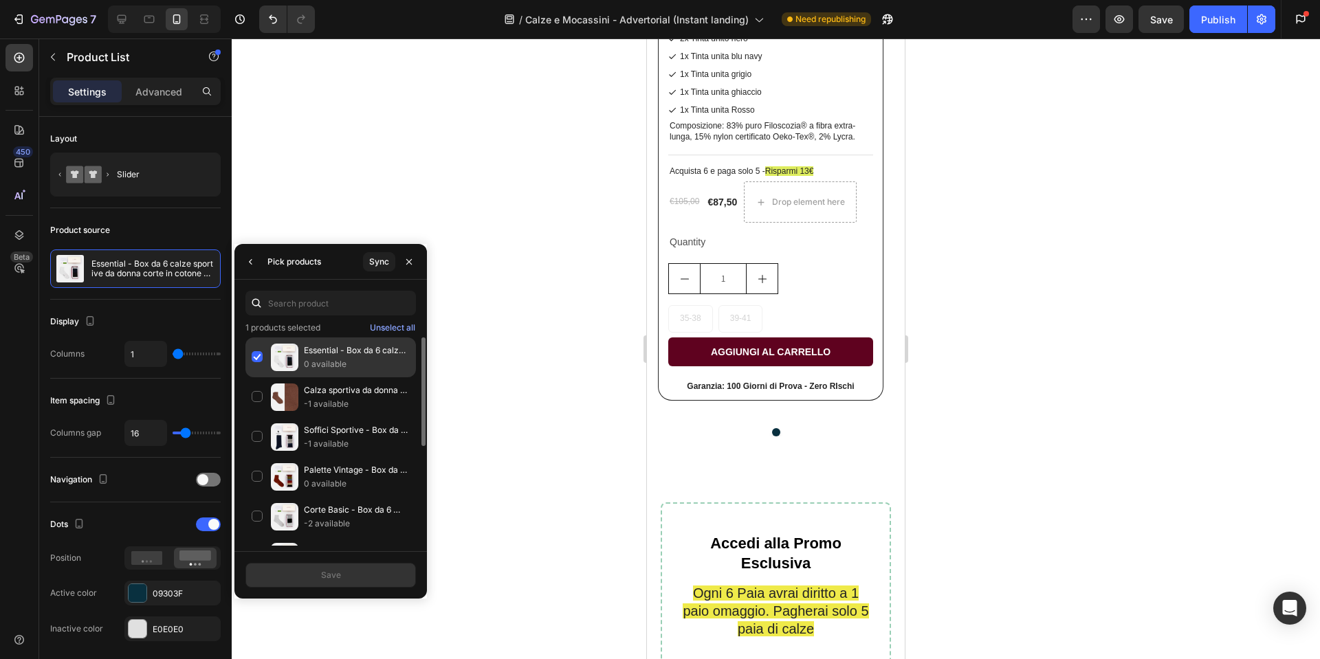
click at [257, 377] on div "Essential - Box da 6 calze sportive da donna corte in cotone bio 0 available" at bounding box center [330, 397] width 170 height 40
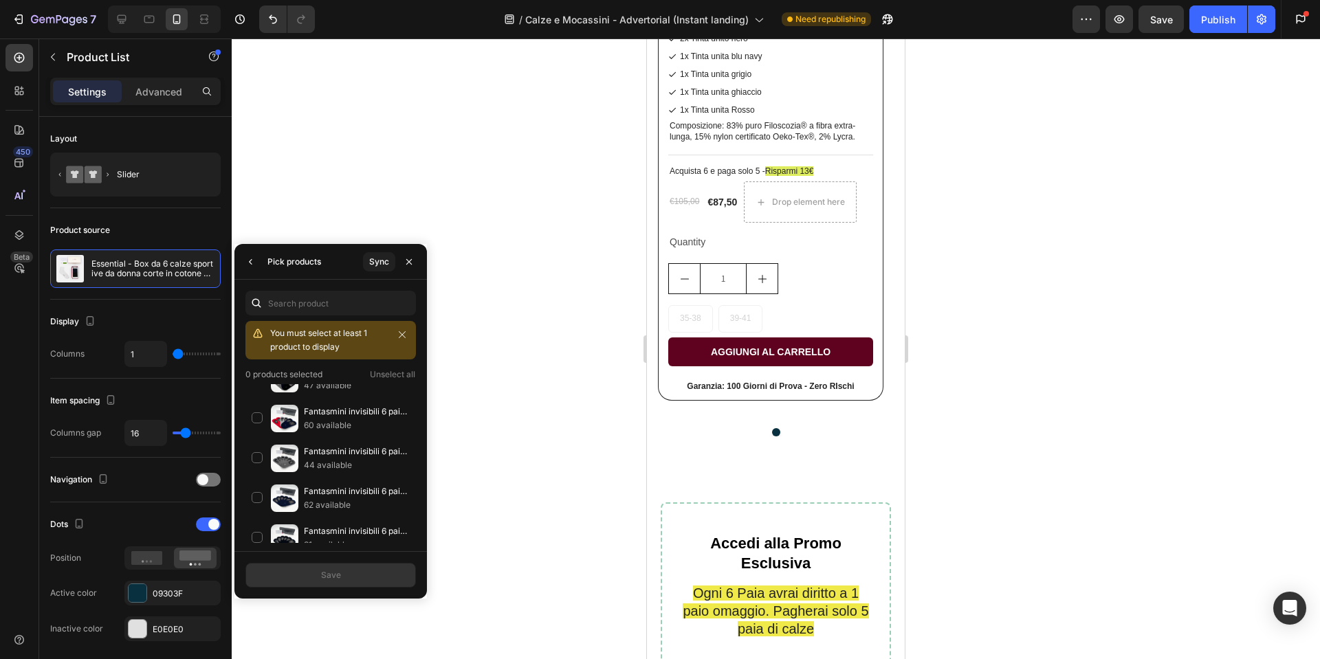
scroll to position [7578, 0]
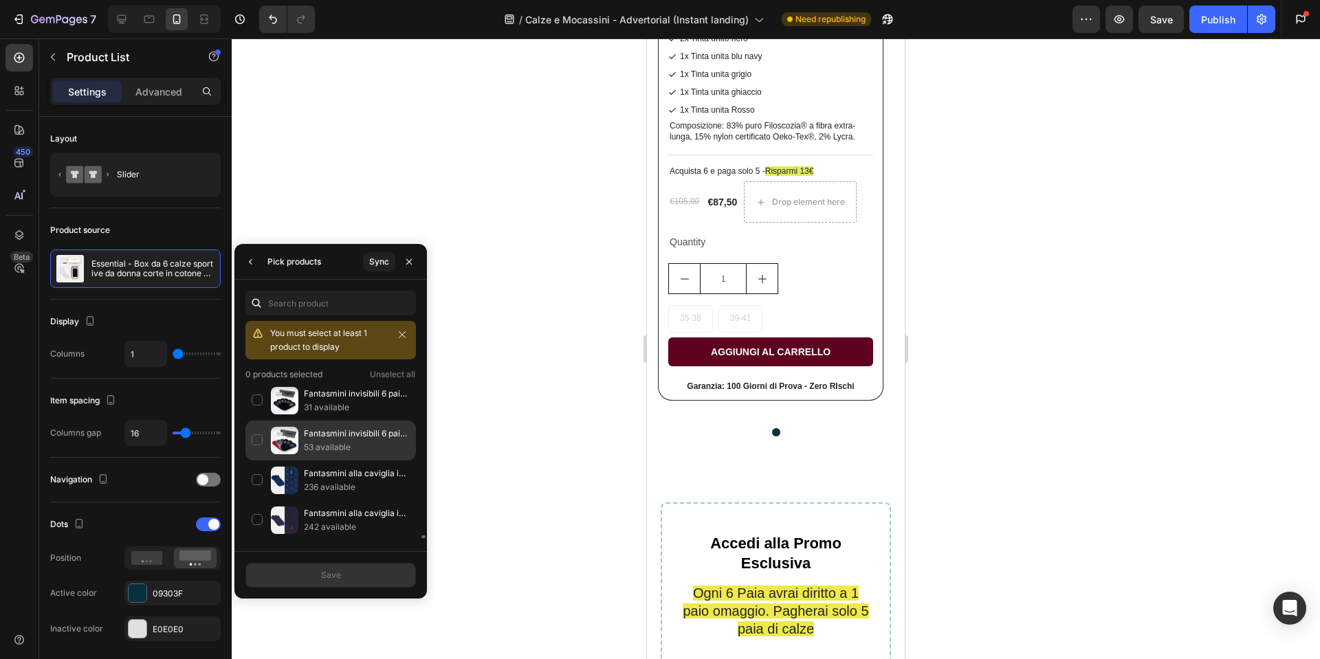
click at [350, 434] on p "Fantasmini invisibili 6 paia - Mix estivo" at bounding box center [357, 434] width 106 height 14
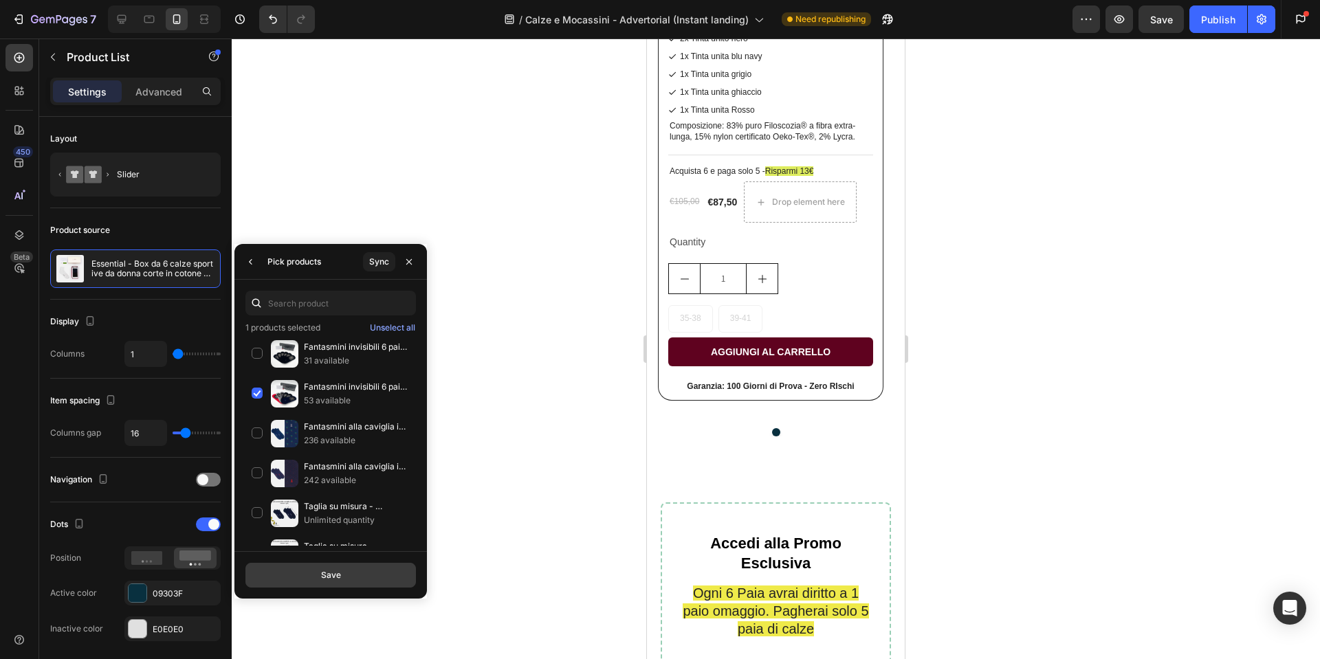
click at [346, 577] on button "Save" at bounding box center [330, 575] width 170 height 25
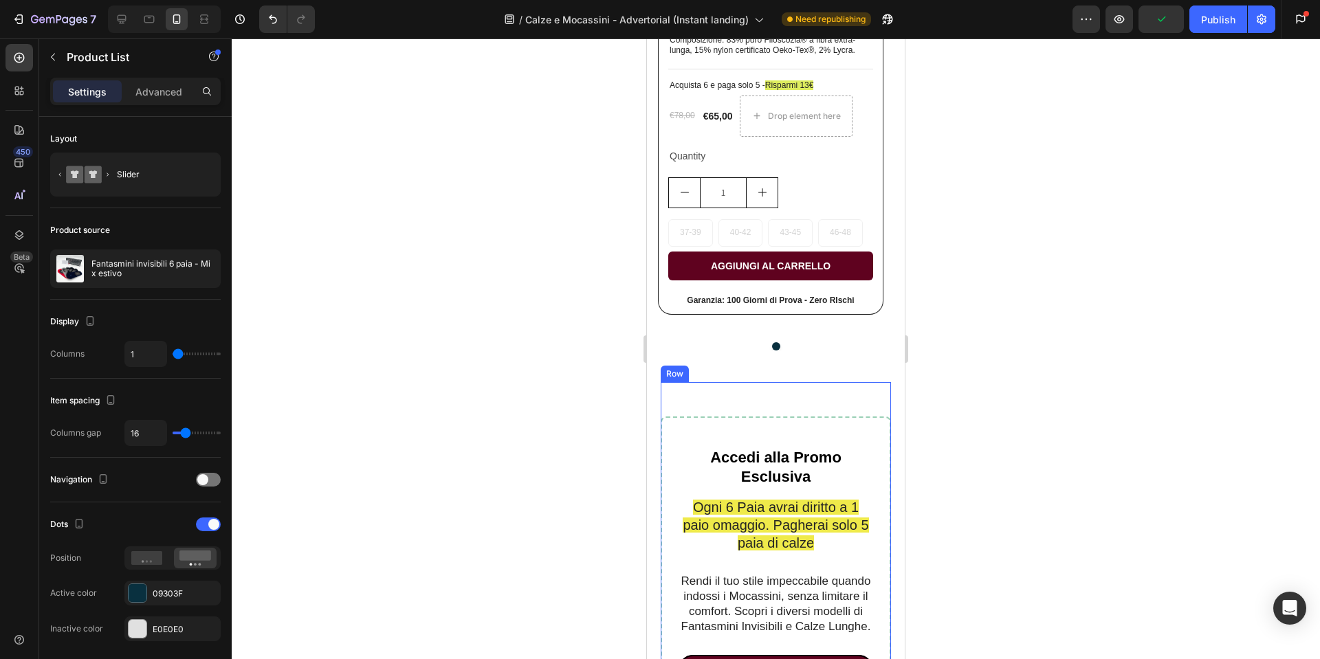
scroll to position [5390, 0]
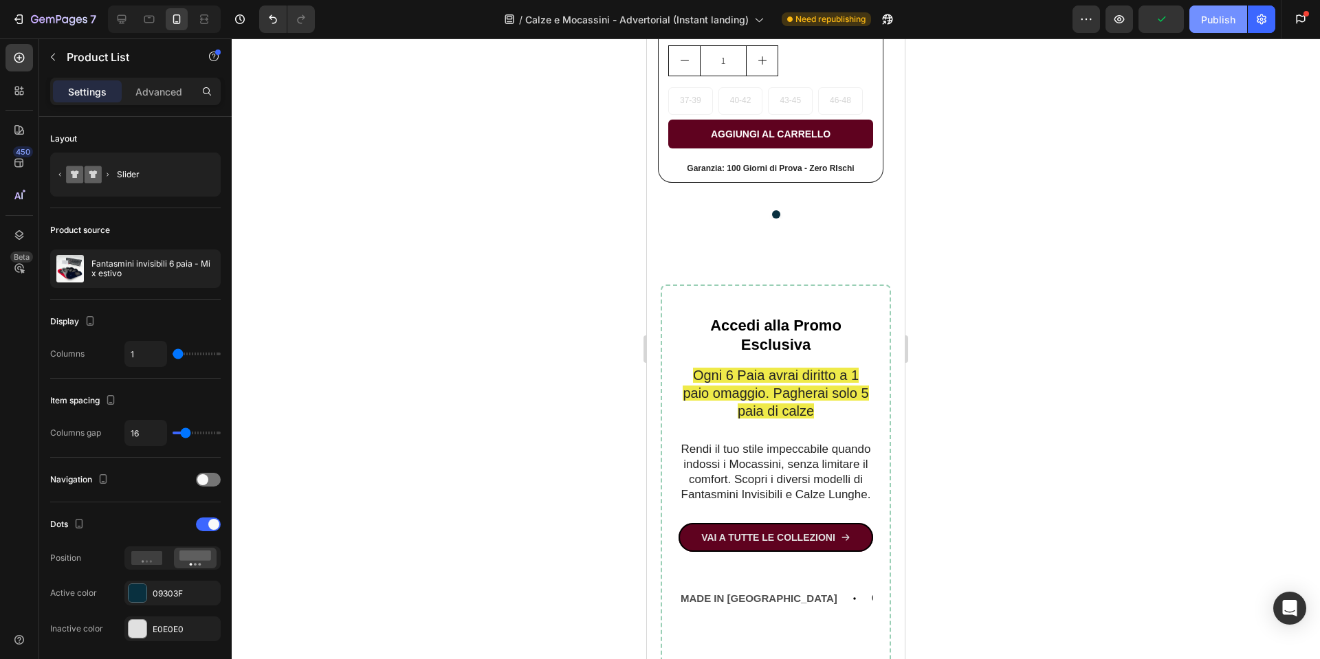
click at [1223, 13] on div "Publish" at bounding box center [1218, 19] width 34 height 14
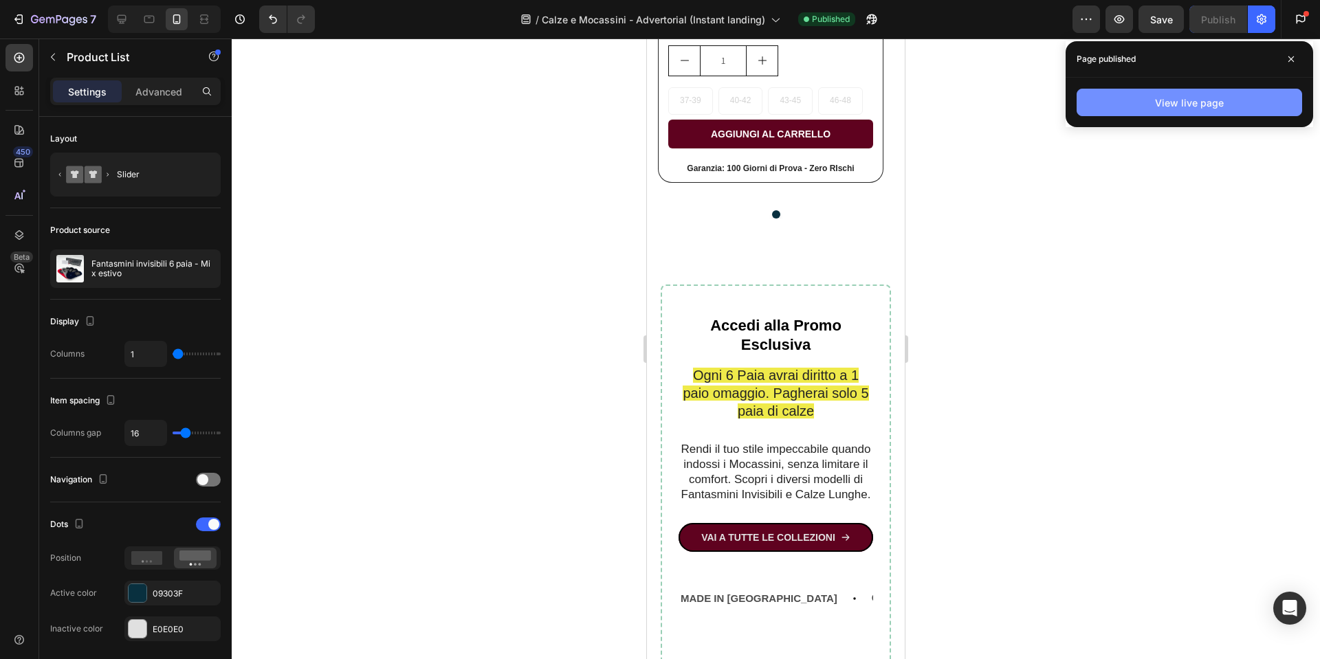
click at [1136, 111] on button "View live page" at bounding box center [1188, 102] width 225 height 27
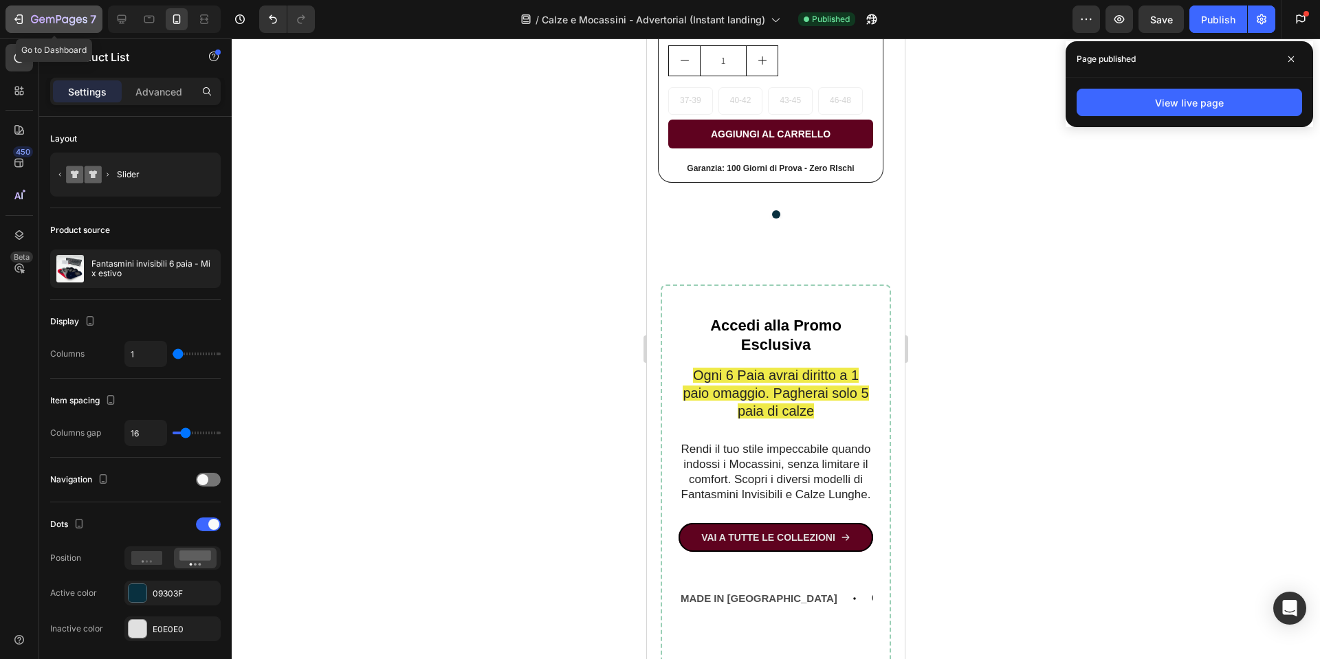
click at [21, 23] on icon "button" at bounding box center [19, 19] width 14 height 14
